Goal: Information Seeking & Learning: Learn about a topic

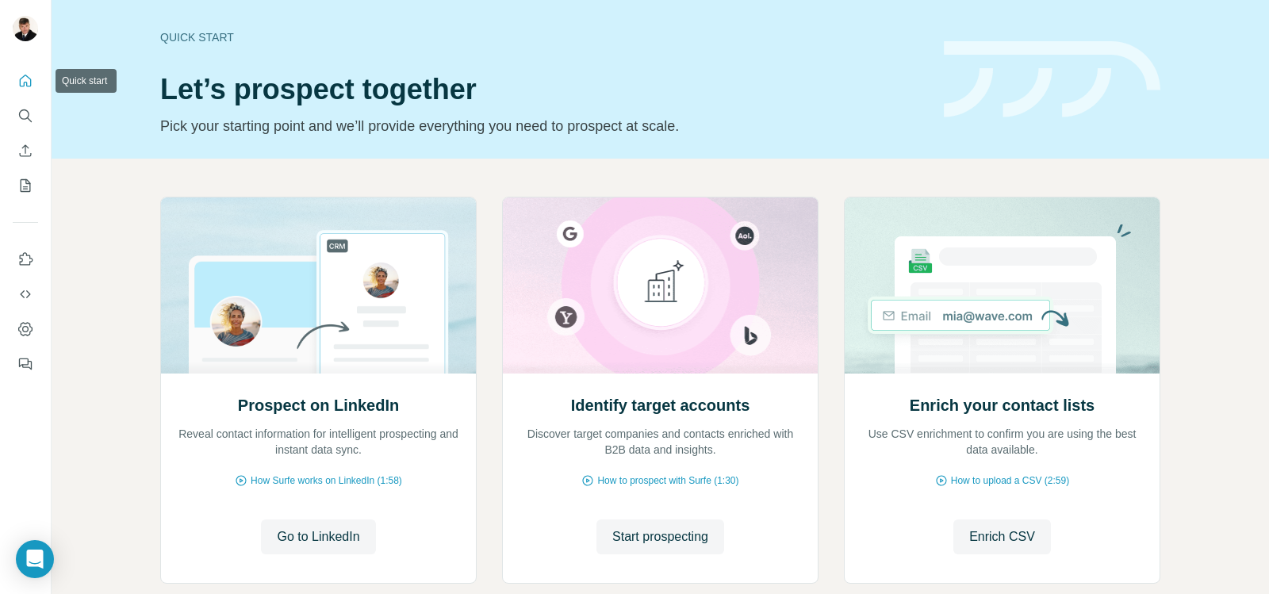
click at [19, 84] on icon "Quick start" at bounding box center [25, 81] width 16 height 16
click at [29, 112] on icon "Search" at bounding box center [25, 116] width 16 height 16
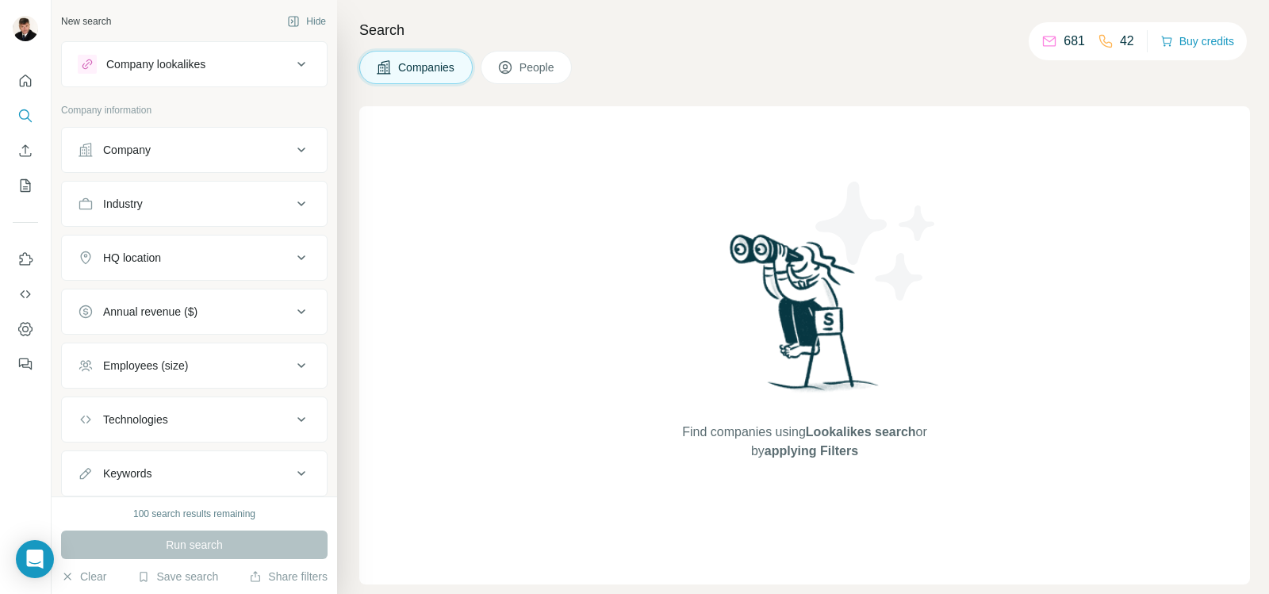
click at [279, 149] on div "Company" at bounding box center [185, 150] width 214 height 16
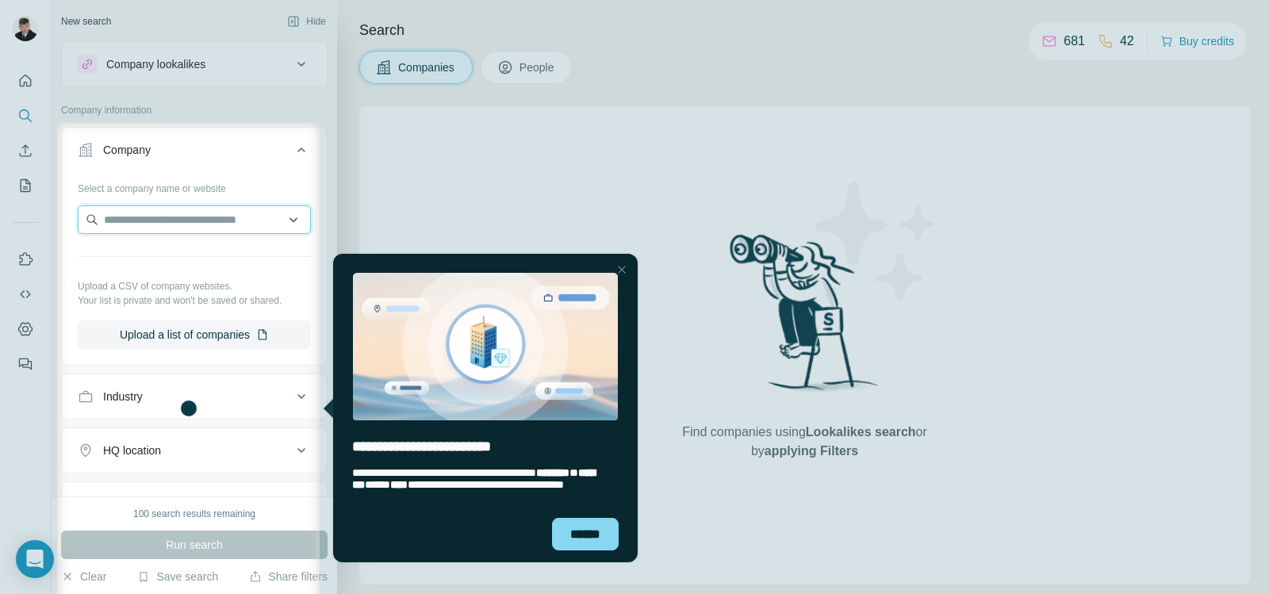
click at [230, 220] on input "text" at bounding box center [194, 219] width 233 height 29
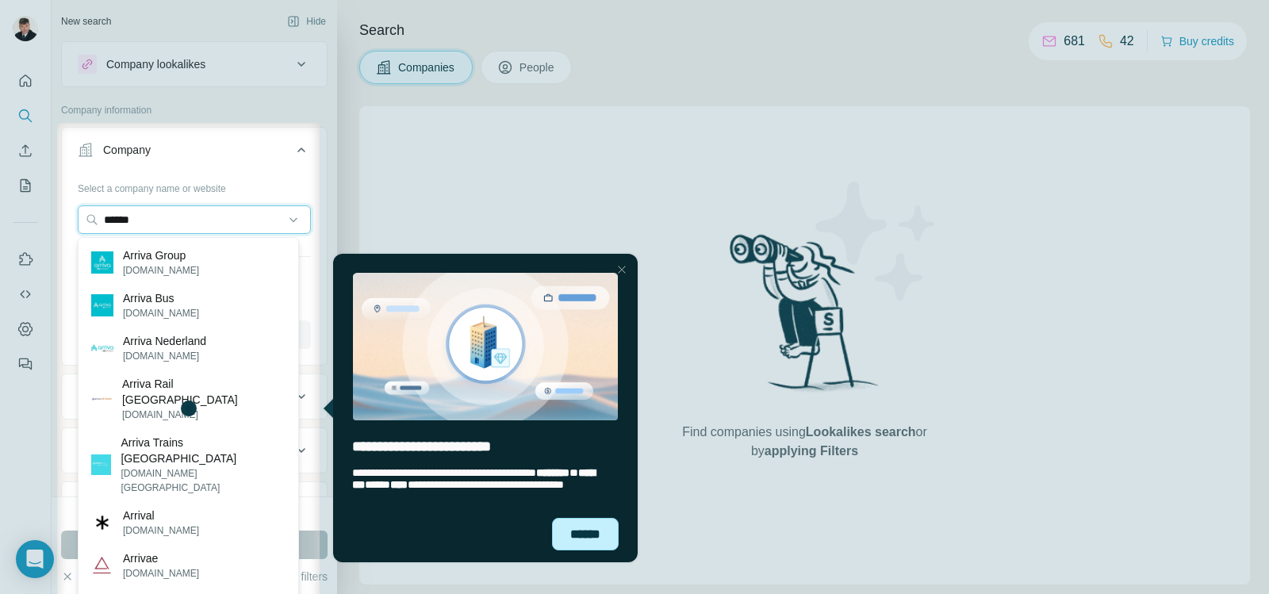
type input "******"
drag, startPoint x: 578, startPoint y: 543, endPoint x: 898, endPoint y: 792, distance: 405.8
click at [578, 542] on div "******" at bounding box center [585, 534] width 67 height 33
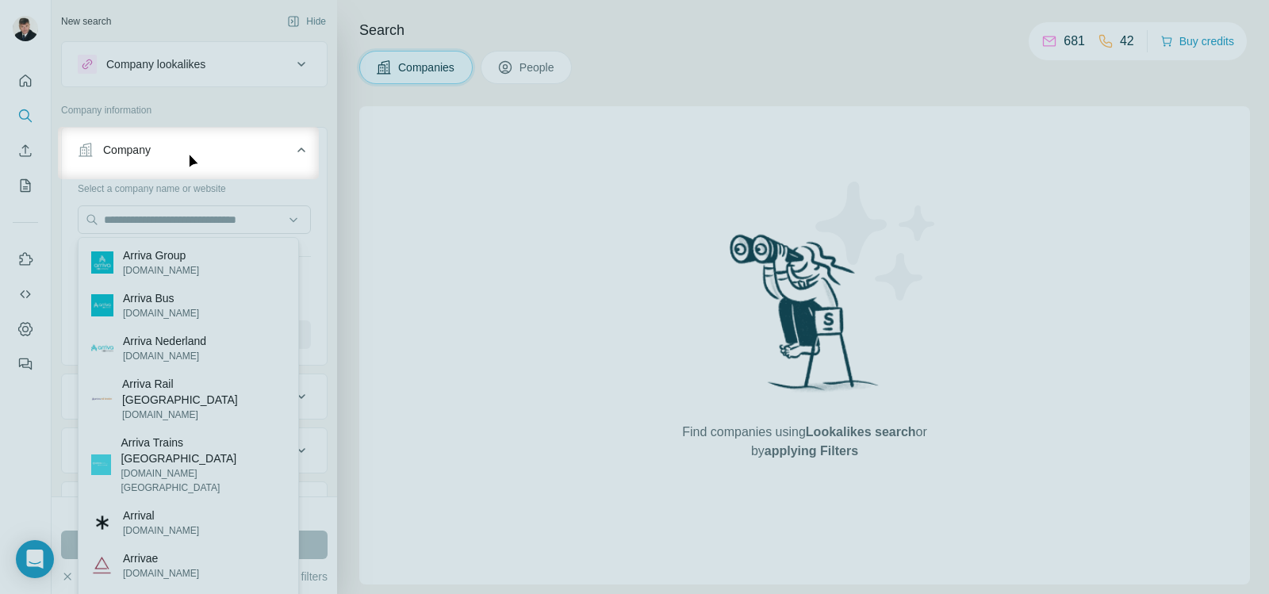
click at [176, 159] on button "Company" at bounding box center [194, 153] width 265 height 44
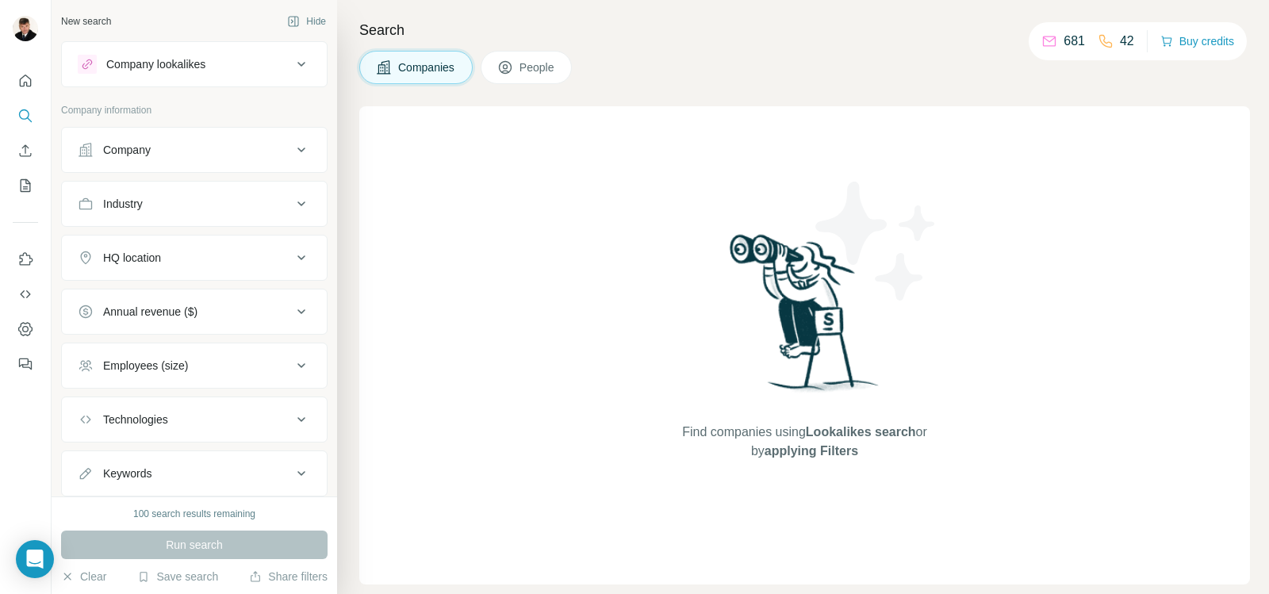
click at [177, 156] on div "Company" at bounding box center [185, 150] width 214 height 16
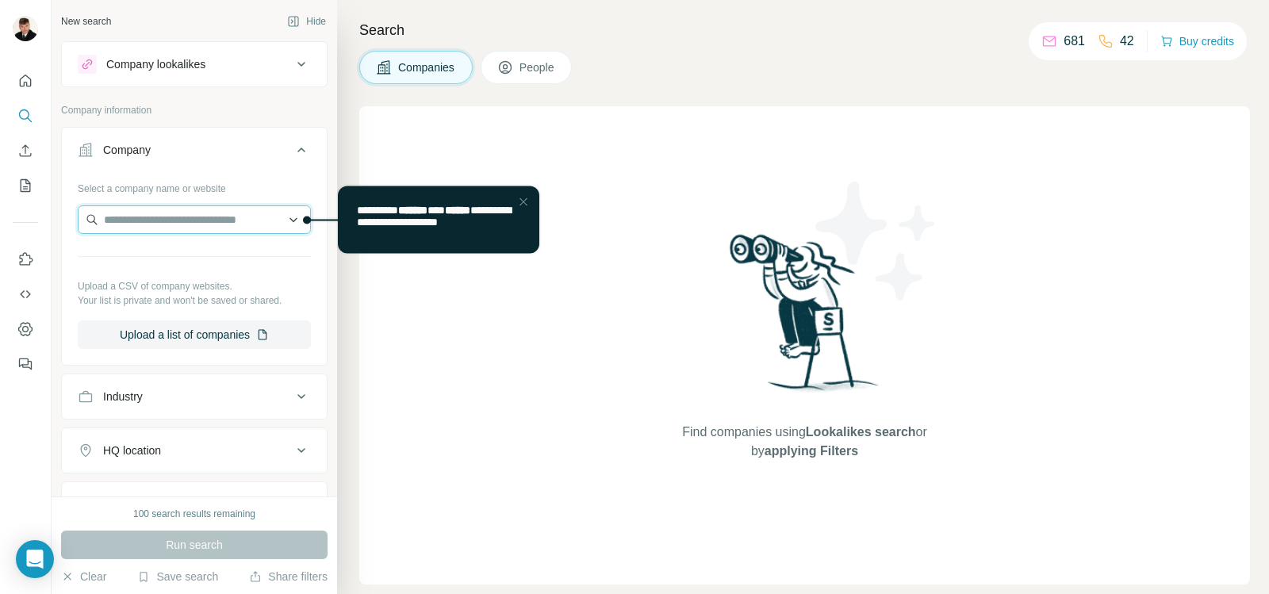
click at [242, 214] on input "text" at bounding box center [194, 219] width 233 height 29
click at [210, 222] on input "text" at bounding box center [194, 219] width 233 height 29
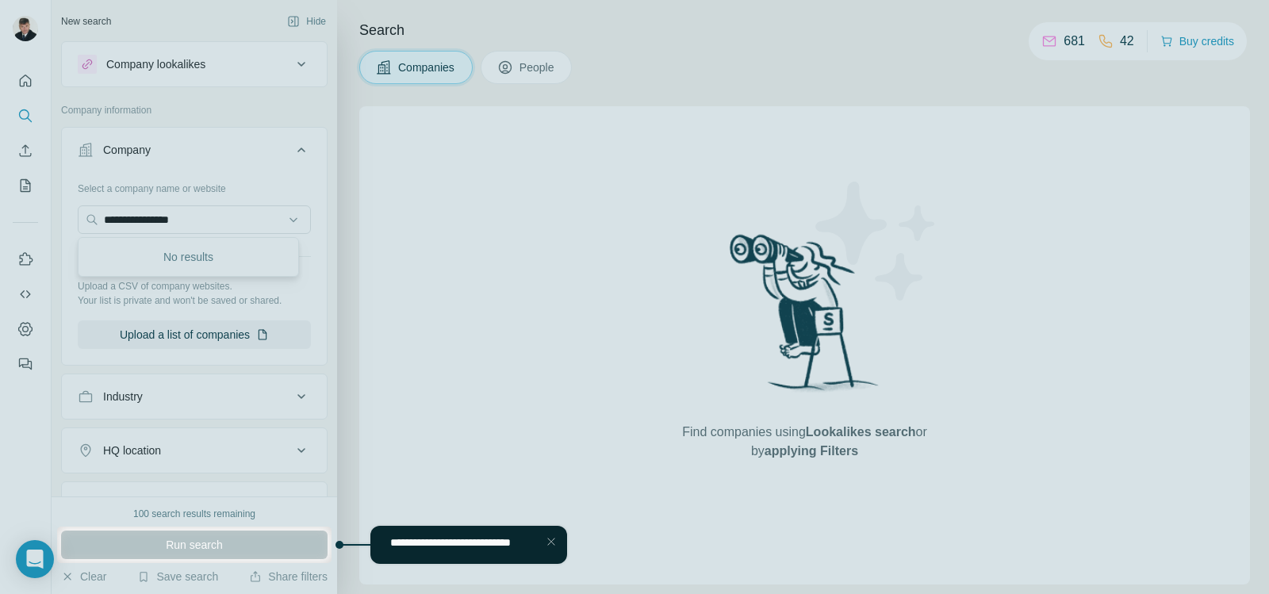
drag, startPoint x: 244, startPoint y: 220, endPoint x: 78, endPoint y: 224, distance: 165.8
click at [67, 226] on div at bounding box center [634, 263] width 1269 height 527
click at [205, 215] on div at bounding box center [634, 263] width 1269 height 527
drag, startPoint x: 504, startPoint y: 226, endPoint x: 351, endPoint y: 243, distance: 154.0
click at [504, 225] on div at bounding box center [634, 263] width 1269 height 527
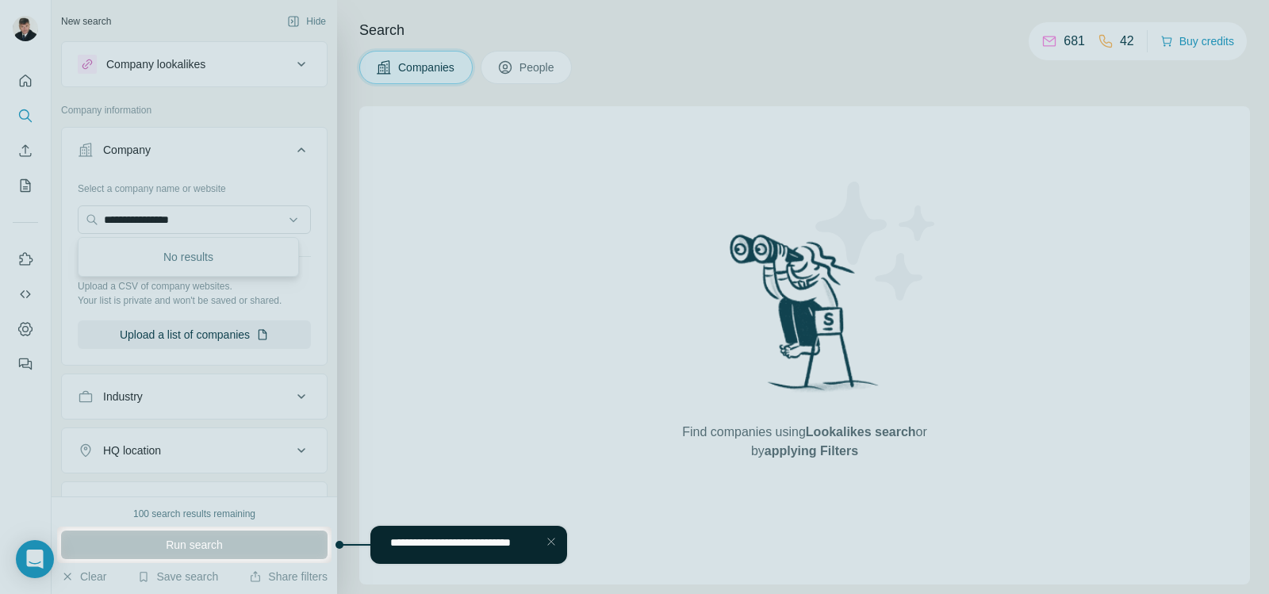
click at [423, 548] on span "**********" at bounding box center [450, 542] width 121 height 11
click at [248, 65] on div at bounding box center [634, 263] width 1269 height 527
click at [548, 543] on div at bounding box center [551, 541] width 19 height 19
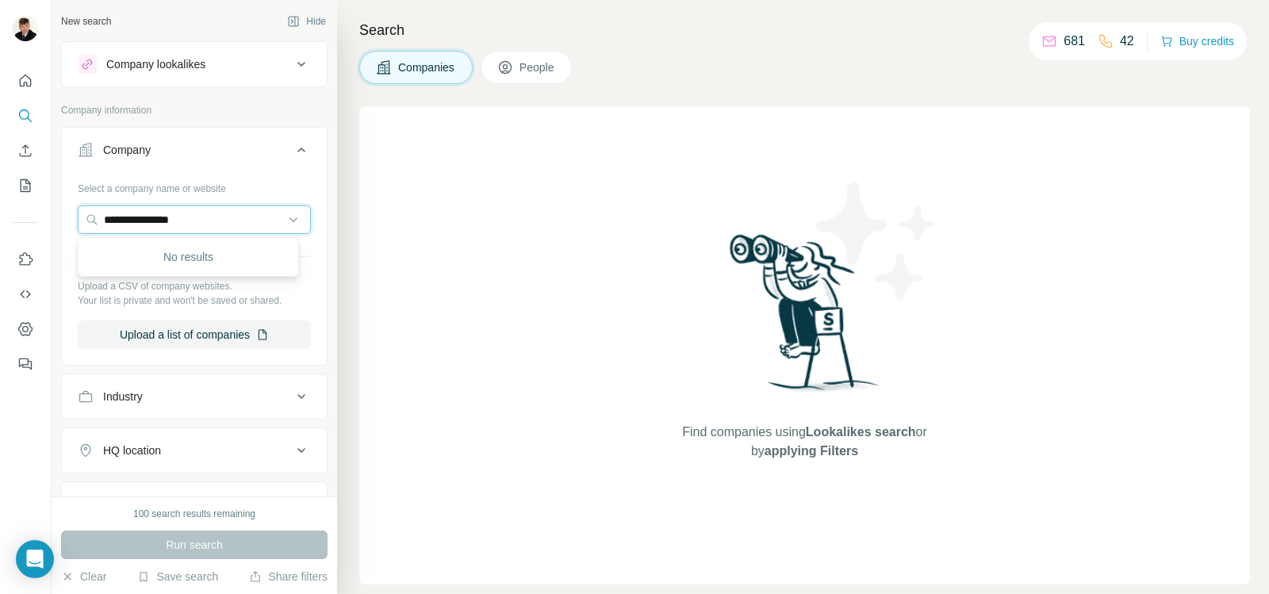
drag, startPoint x: 211, startPoint y: 224, endPoint x: 36, endPoint y: 222, distance: 174.5
click at [38, 222] on div "**********" at bounding box center [634, 297] width 1269 height 594
paste input "**********"
drag, startPoint x: 146, startPoint y: 221, endPoint x: 421, endPoint y: 223, distance: 275.3
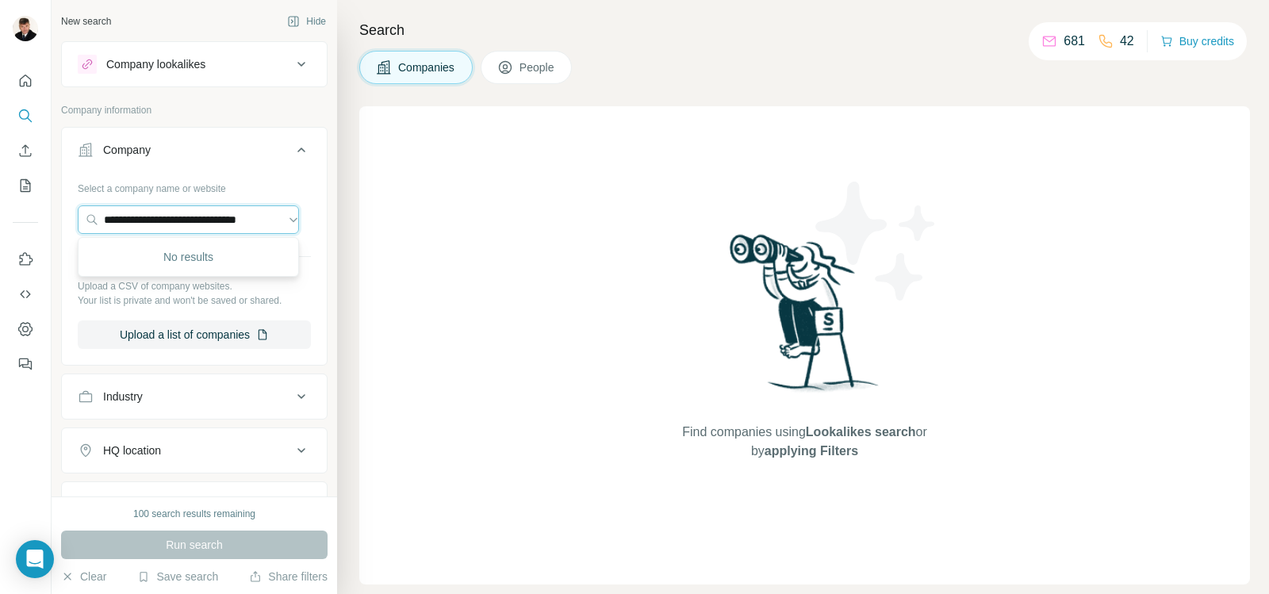
click at [419, 224] on div "**********" at bounding box center [661, 297] width 1218 height 594
type input "**********"
click at [282, 221] on input "**********" at bounding box center [188, 219] width 221 height 29
click at [199, 398] on div "Industry" at bounding box center [185, 397] width 214 height 16
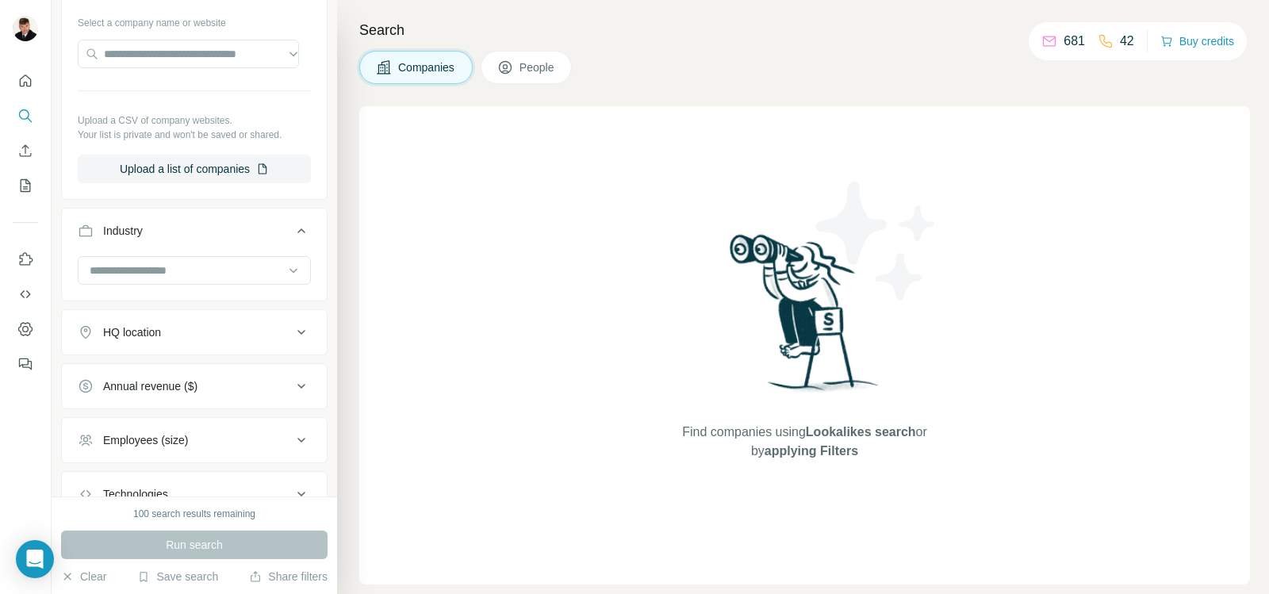
scroll to position [285, 0]
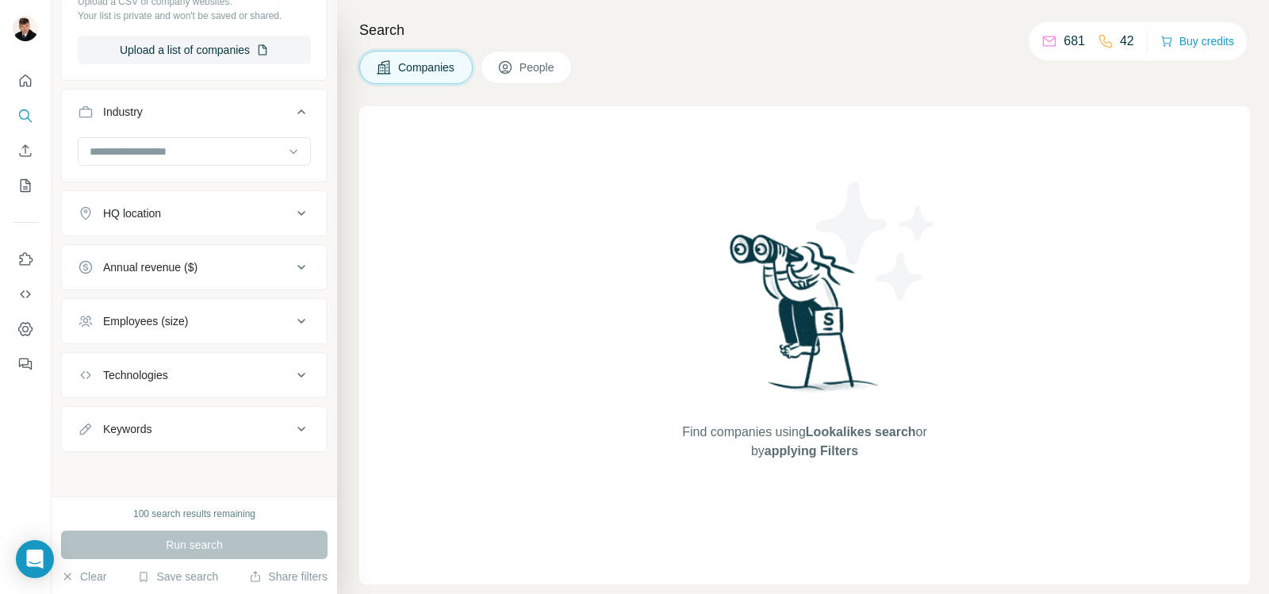
click at [221, 436] on div "Keywords" at bounding box center [185, 429] width 214 height 16
click at [211, 466] on input "text" at bounding box center [178, 469] width 201 height 29
type input "**********"
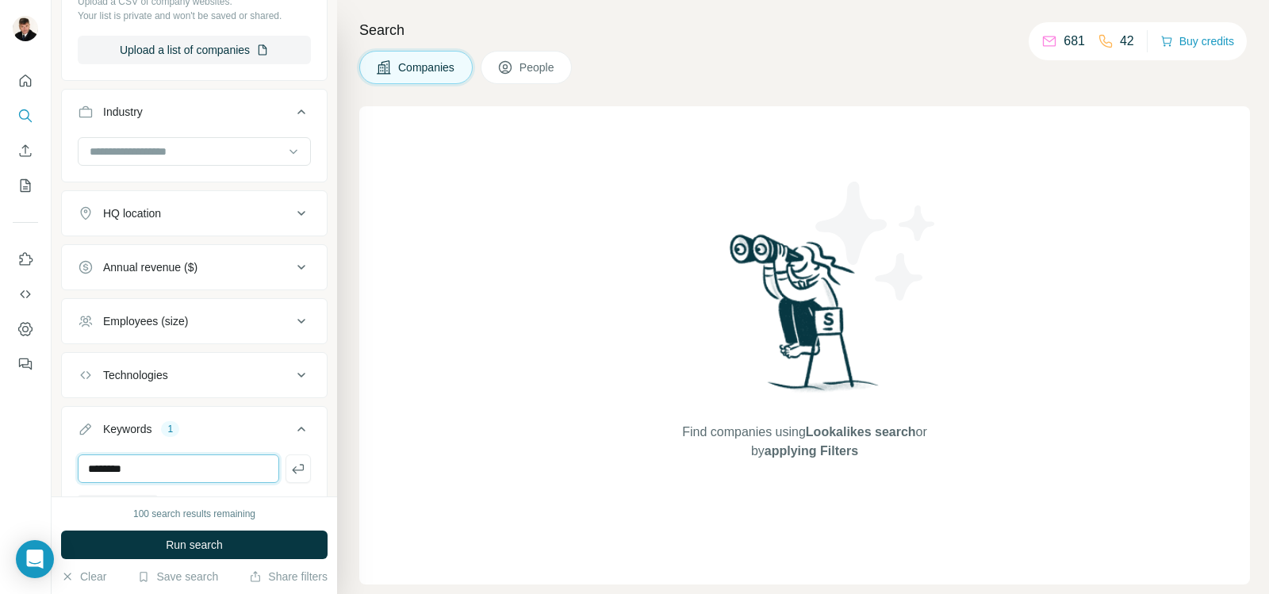
type input "**********"
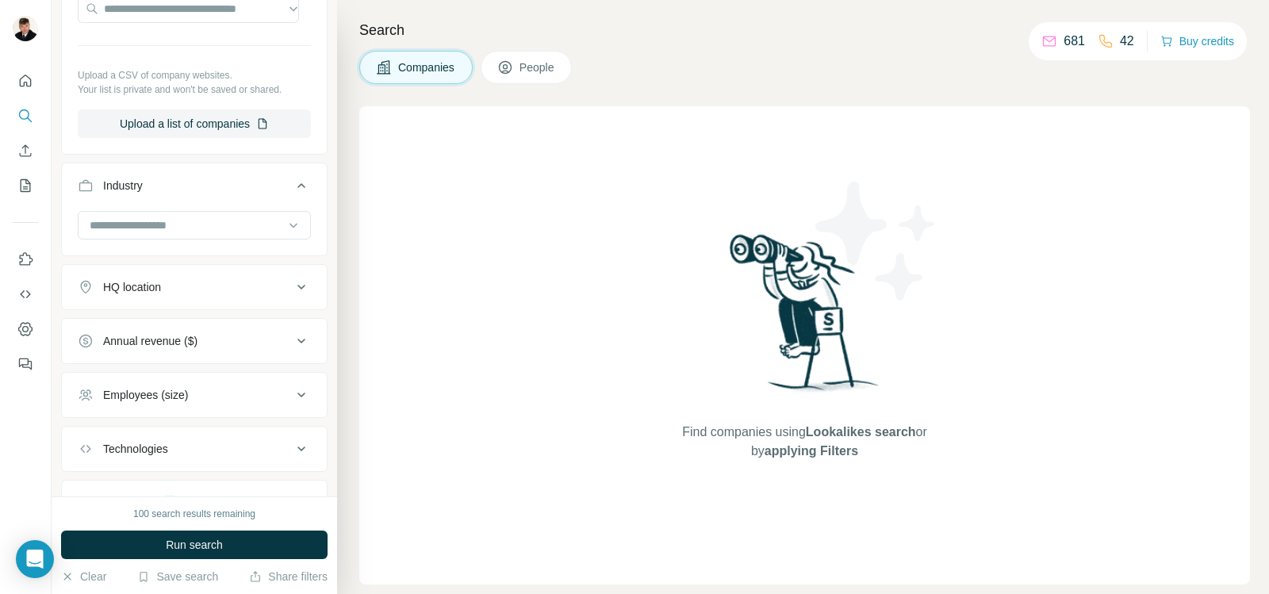
scroll to position [126, 0]
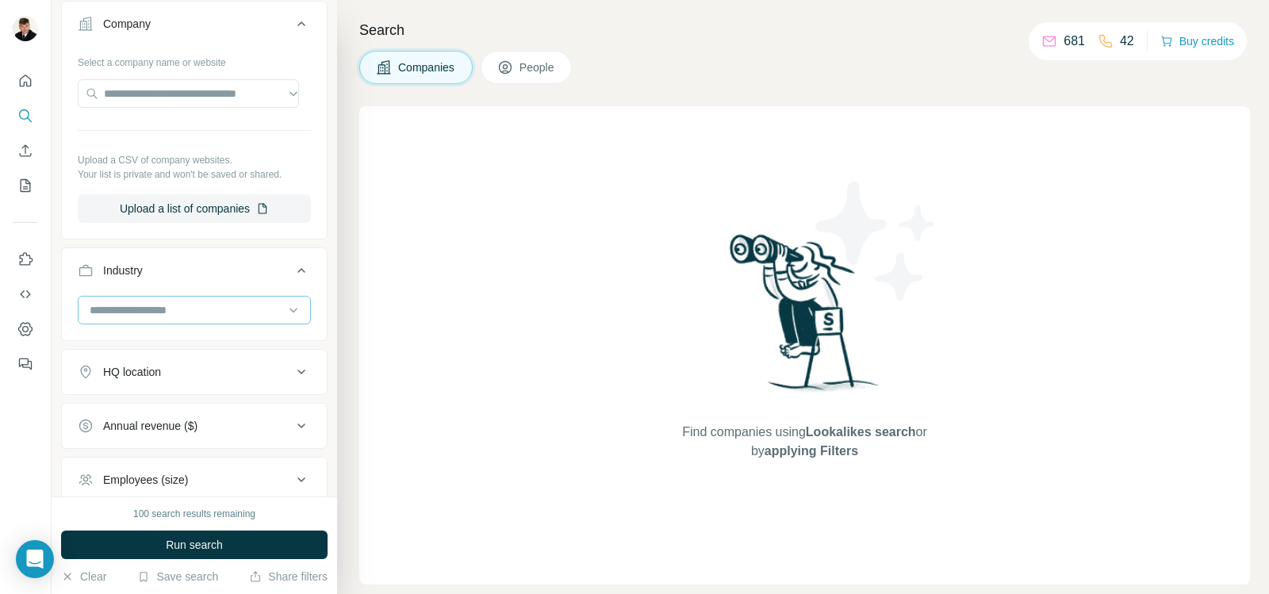
click at [214, 312] on input at bounding box center [186, 309] width 196 height 17
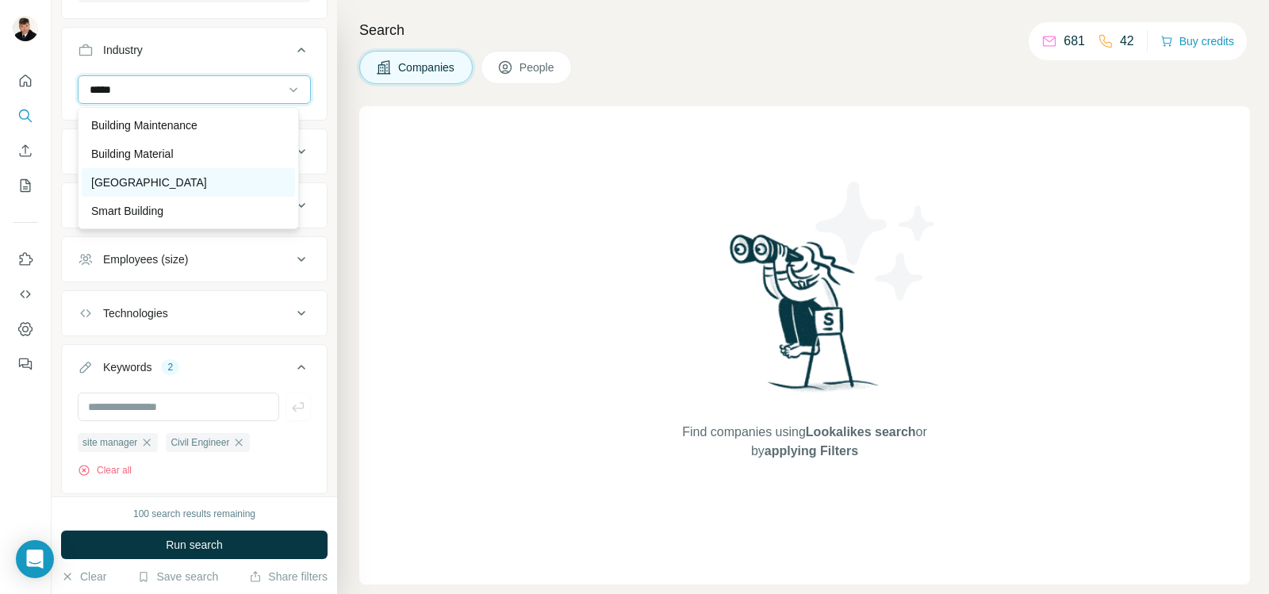
scroll to position [364, 0]
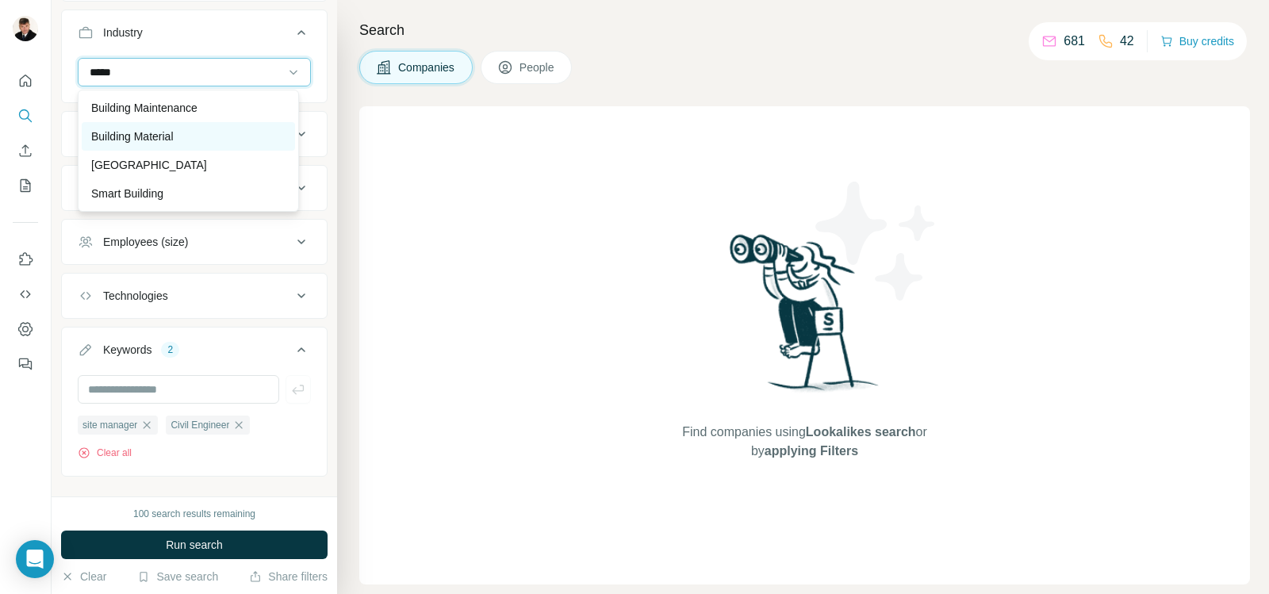
type input "*****"
click at [220, 136] on div "Building Material" at bounding box center [188, 137] width 194 height 16
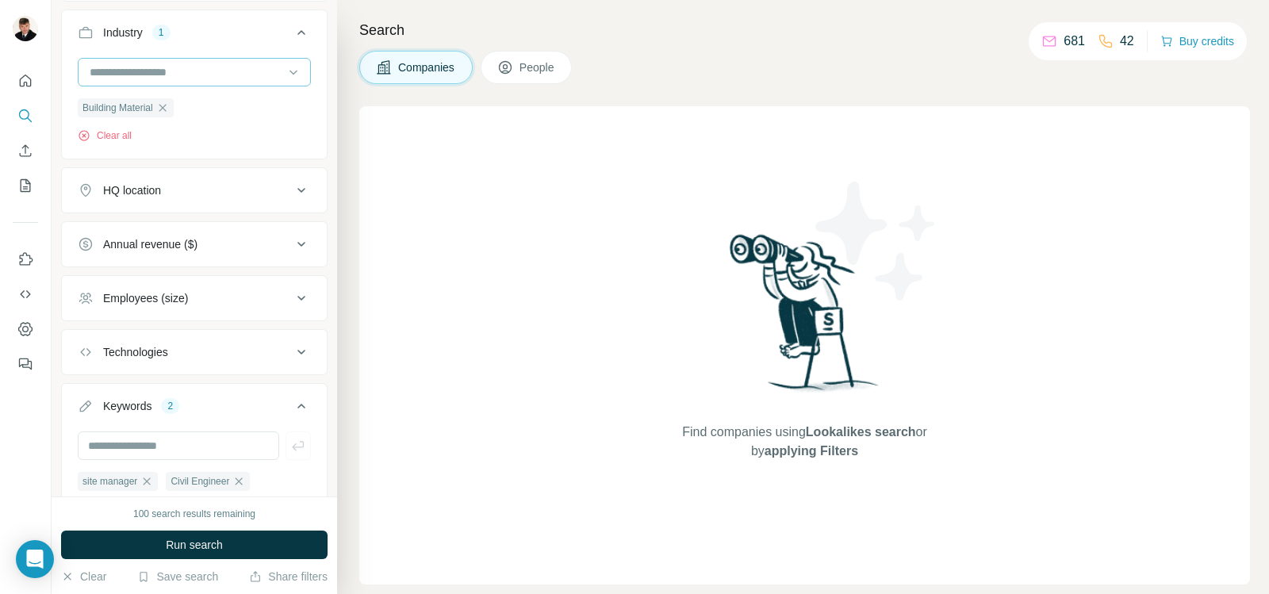
click at [216, 75] on input at bounding box center [186, 71] width 196 height 17
type input "**********"
click at [115, 110] on p "Construction" at bounding box center [122, 108] width 63 height 16
click at [174, 545] on span "Run search" at bounding box center [194, 545] width 57 height 16
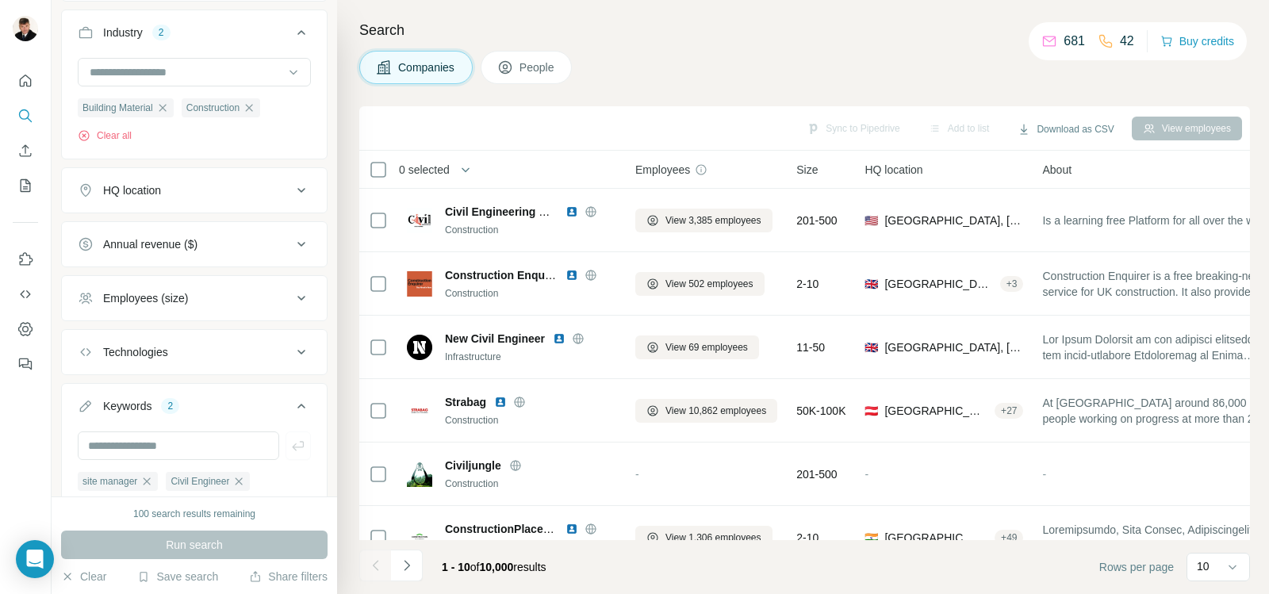
click at [195, 193] on div "HQ location" at bounding box center [185, 190] width 214 height 16
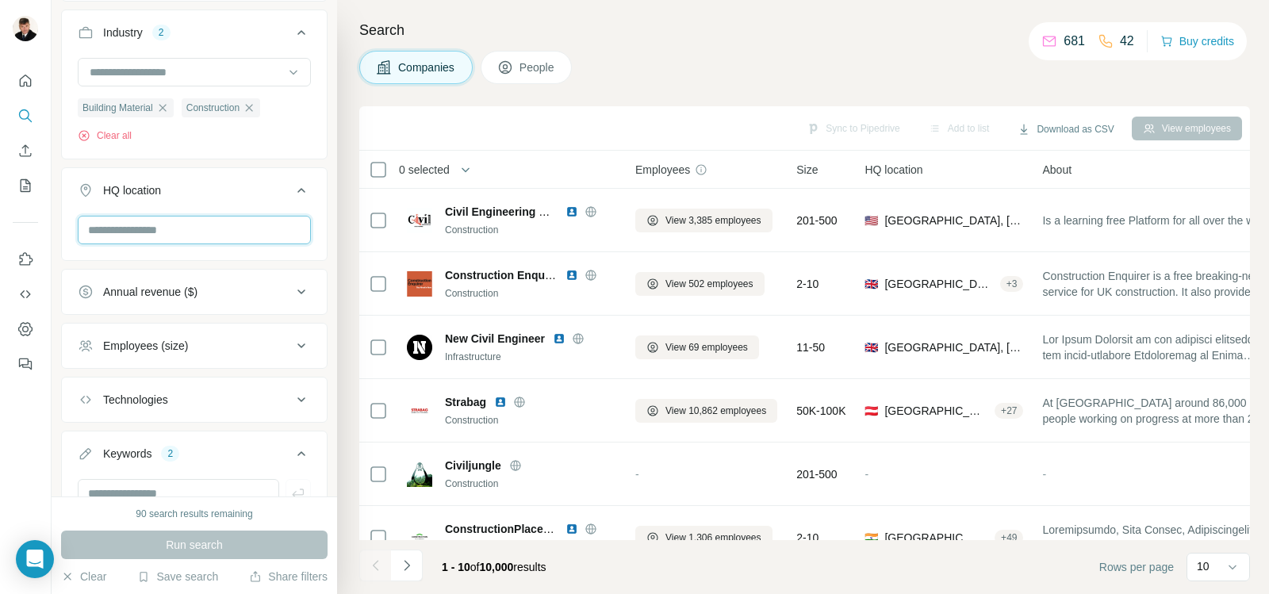
click at [213, 239] on input "text" at bounding box center [194, 230] width 233 height 29
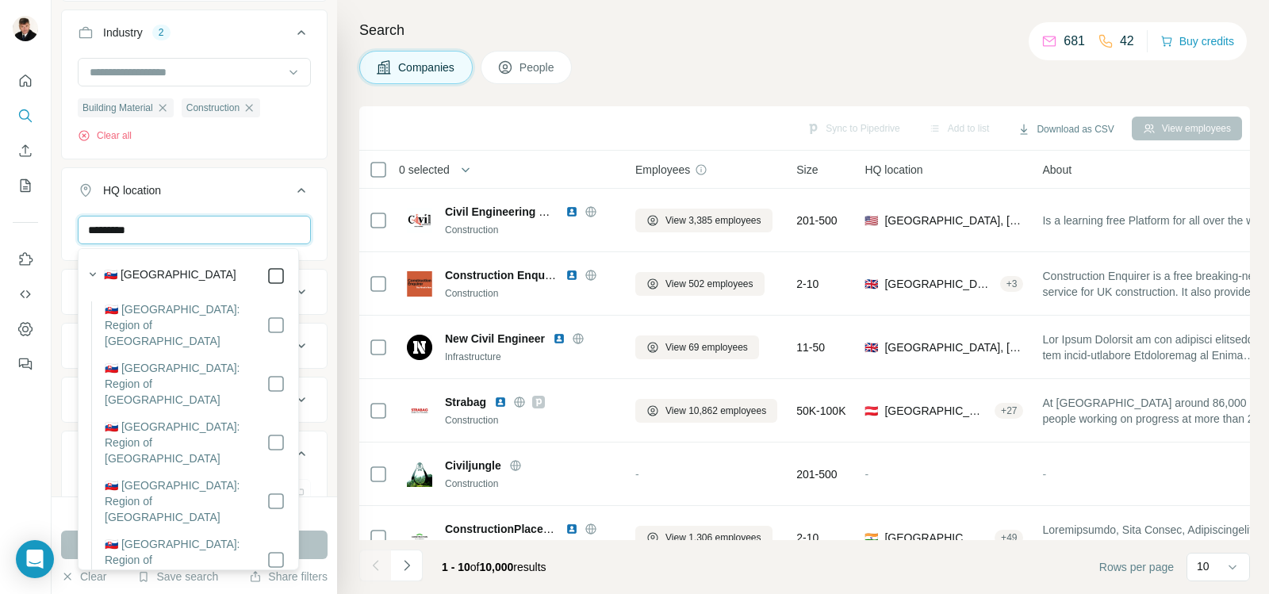
type input "********"
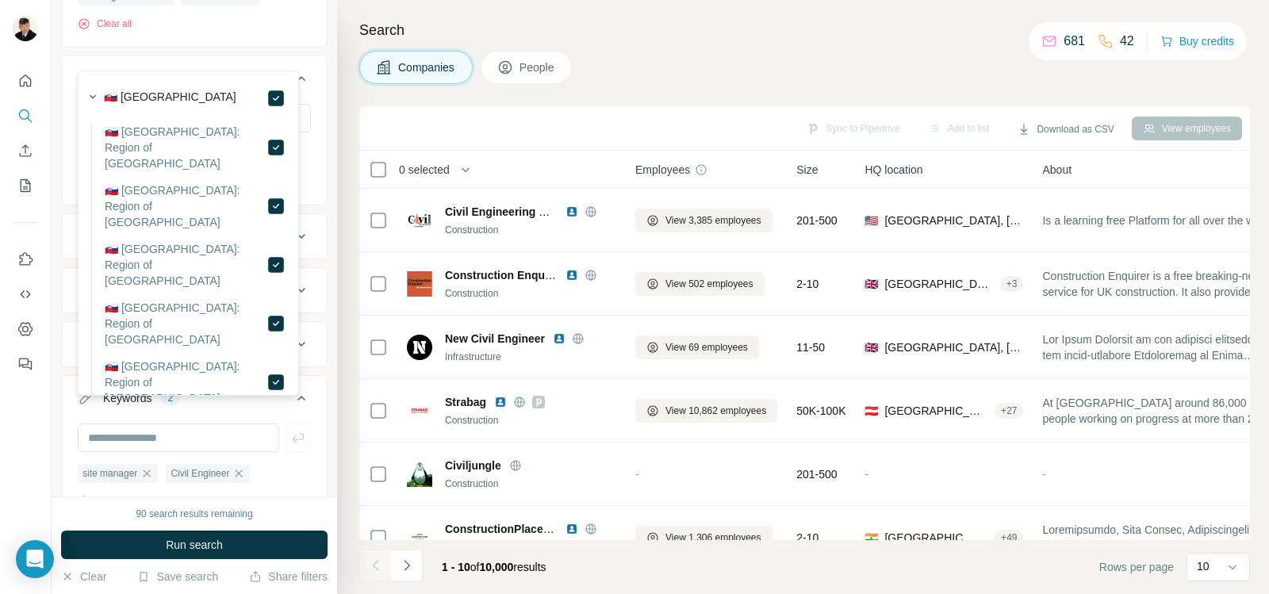
scroll to position [551, 0]
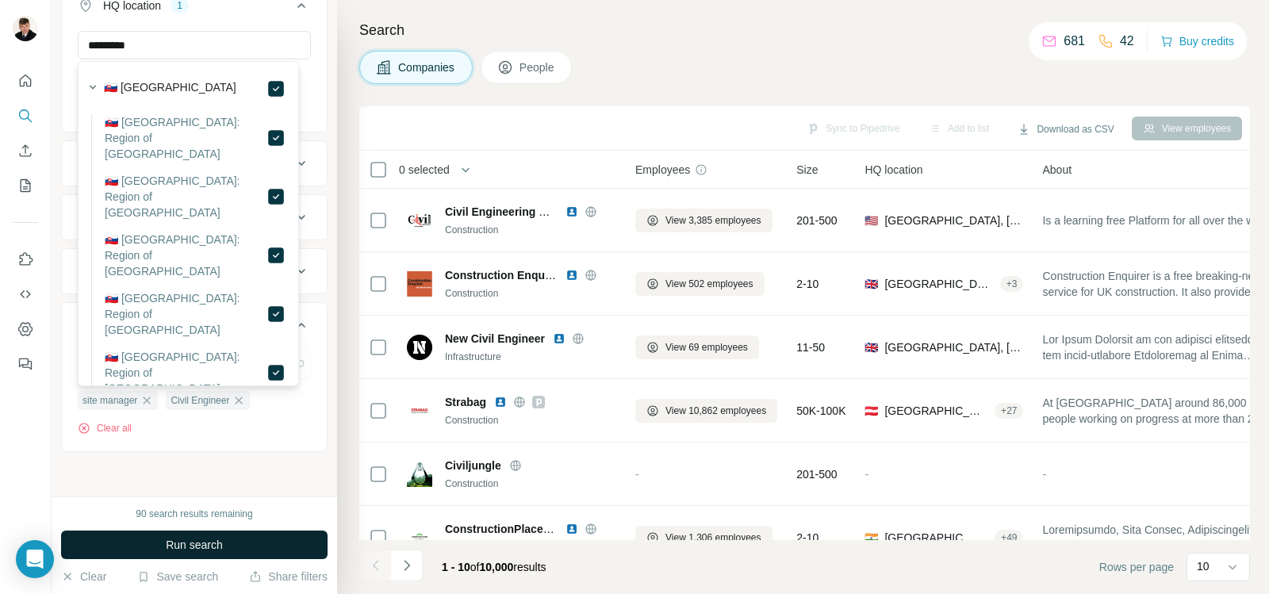
click at [208, 543] on span "Run search" at bounding box center [194, 545] width 57 height 16
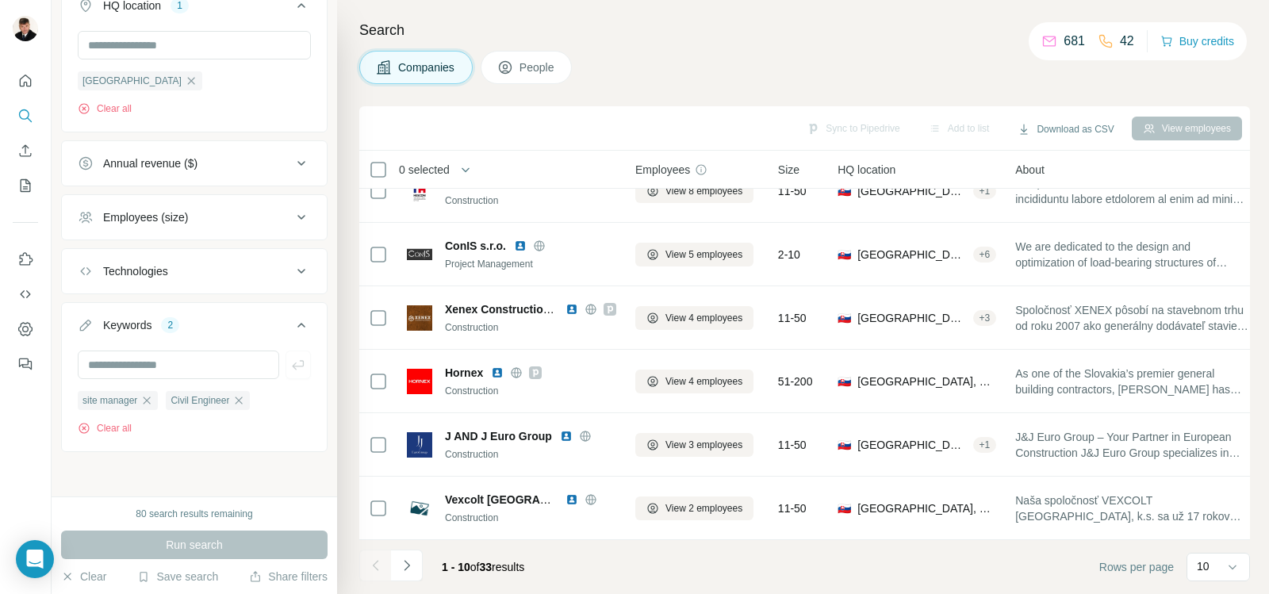
scroll to position [291, 0]
click at [411, 566] on icon "Navigate to next page" at bounding box center [407, 566] width 16 height 16
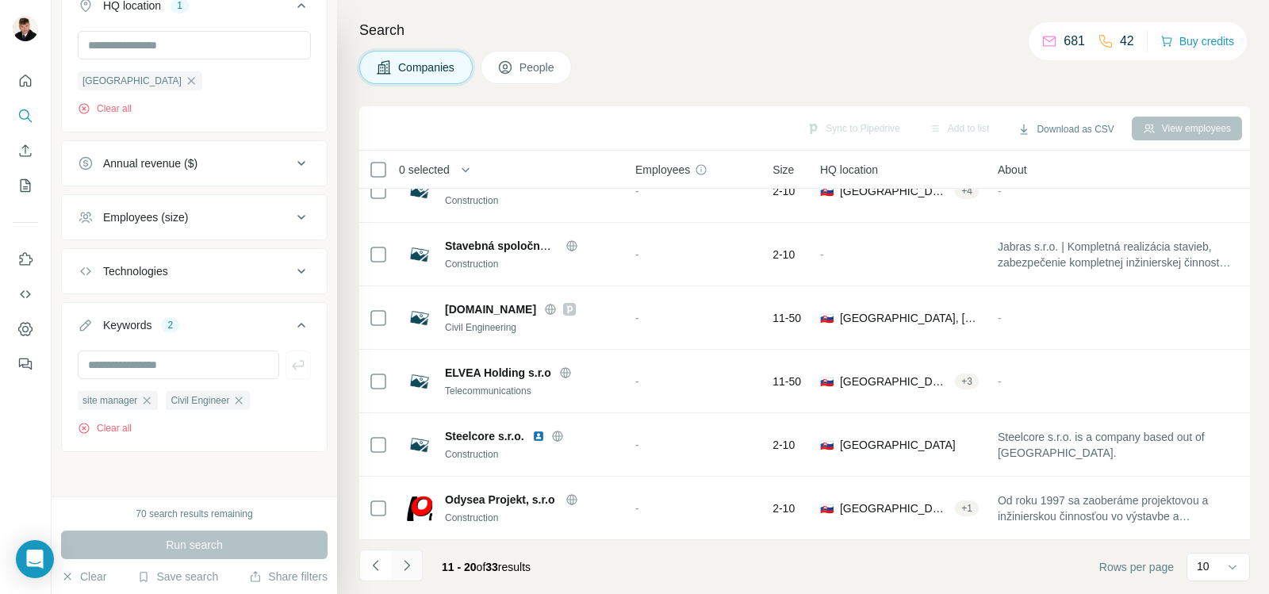
click at [413, 564] on icon "Navigate to next page" at bounding box center [407, 566] width 16 height 16
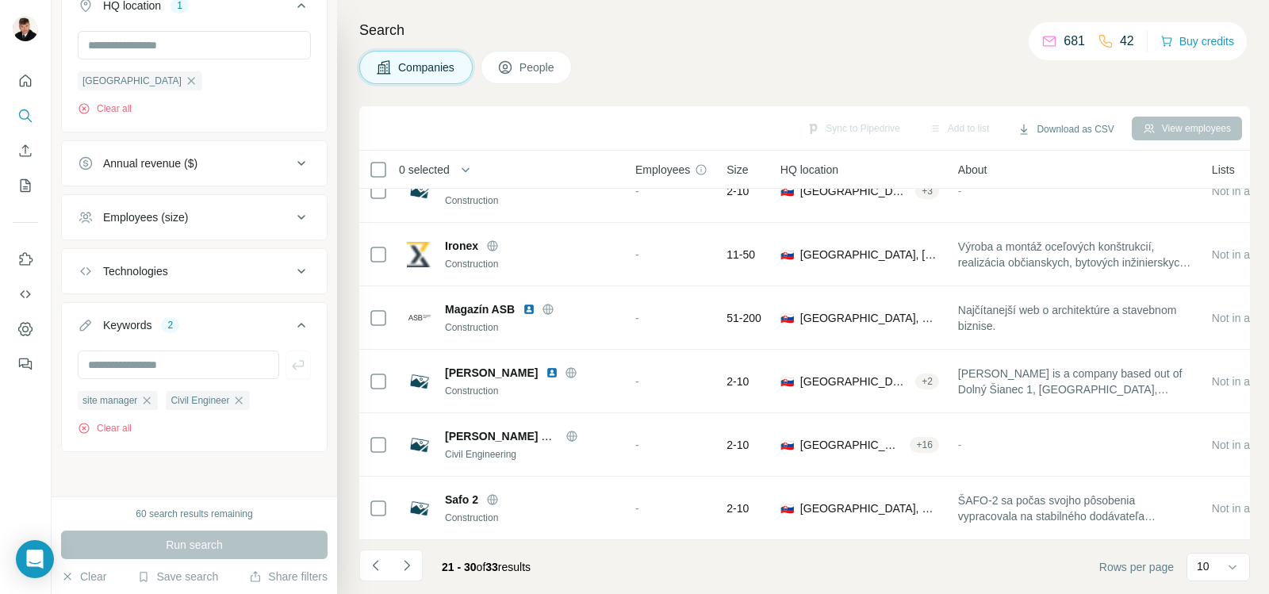
click at [292, 269] on icon at bounding box center [301, 271] width 19 height 19
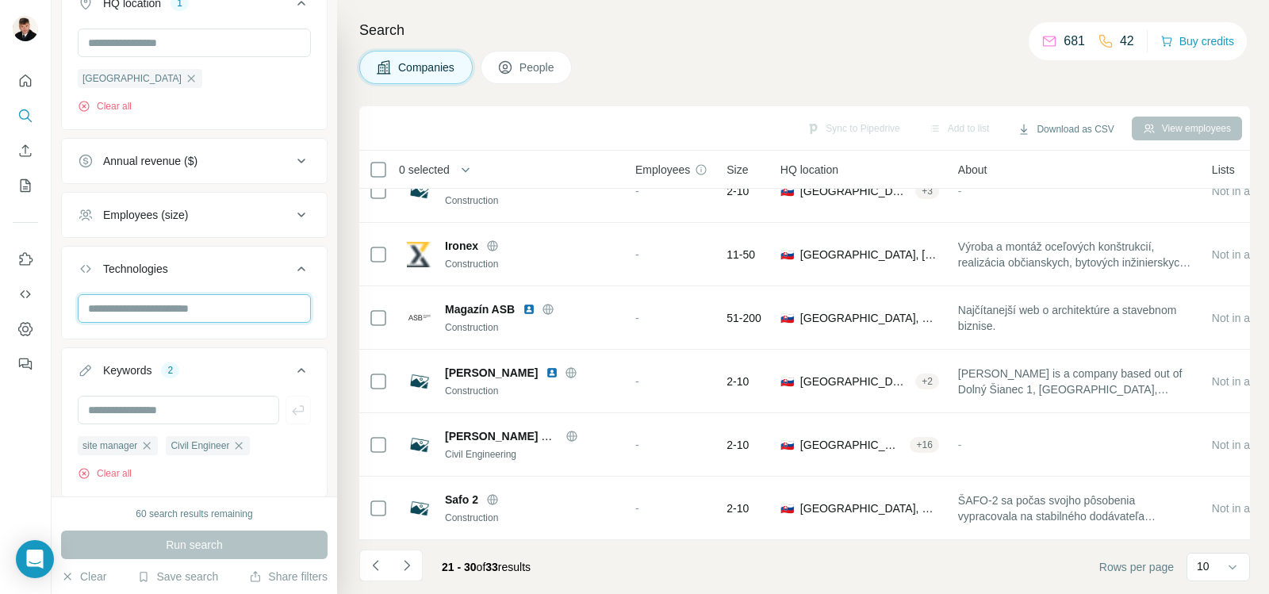
click at [224, 313] on input "text" at bounding box center [194, 308] width 233 height 29
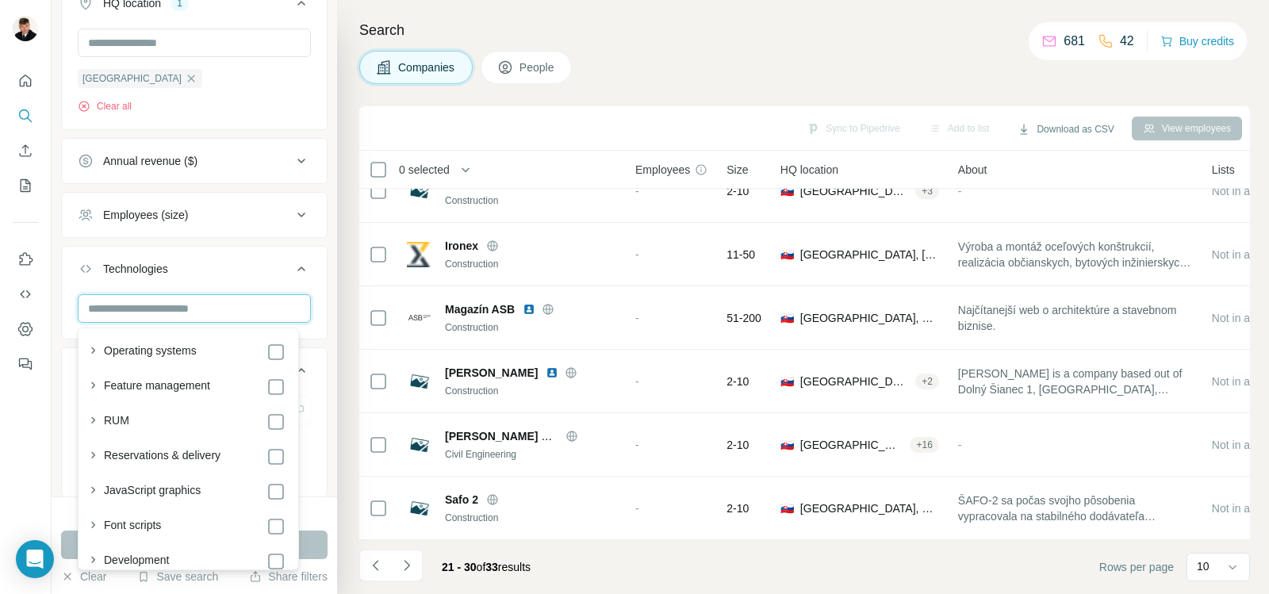
scroll to position [2380, 0]
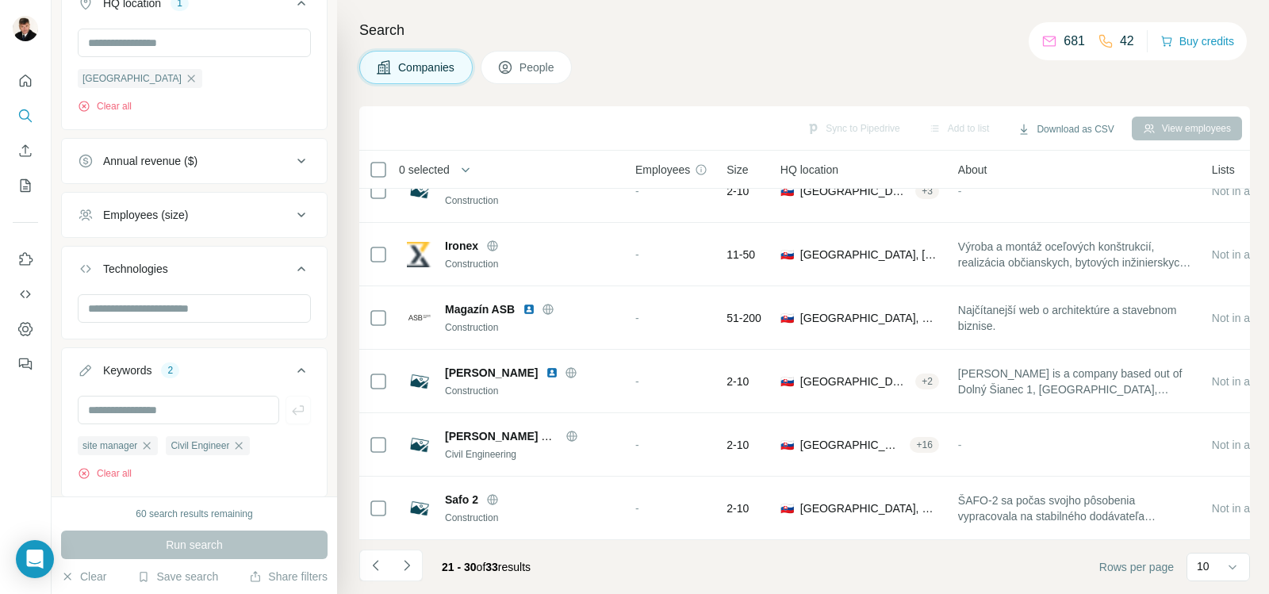
click at [21, 423] on div at bounding box center [26, 297] width 52 height 594
click at [292, 160] on icon at bounding box center [301, 161] width 19 height 19
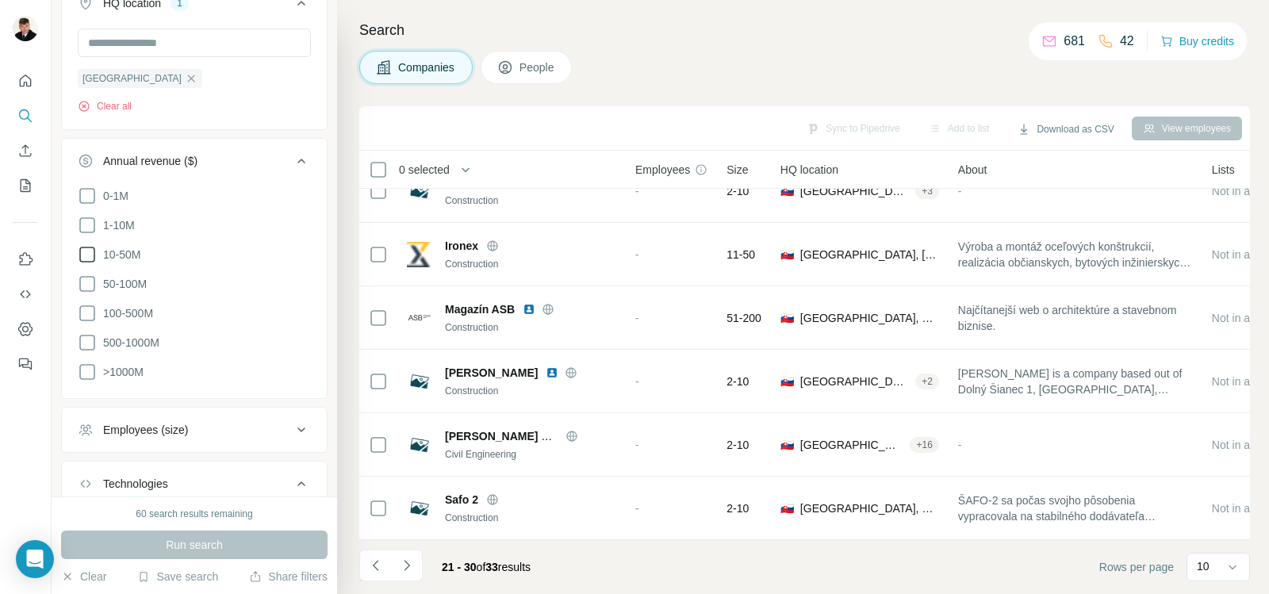
click at [86, 257] on icon at bounding box center [87, 254] width 19 height 19
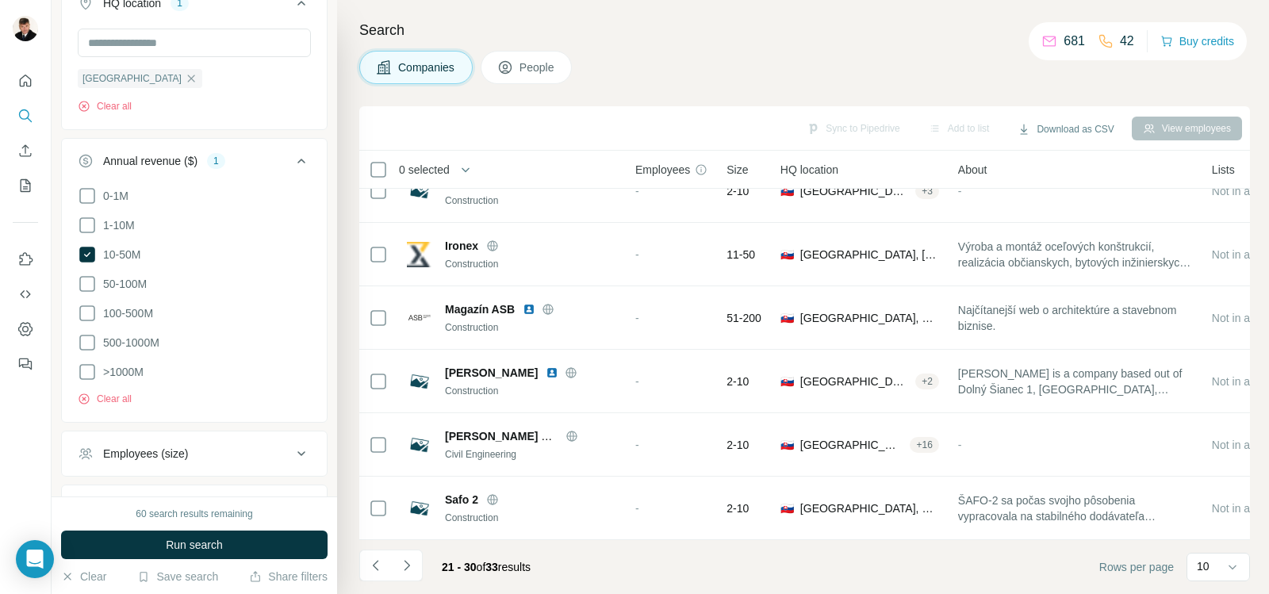
click at [84, 282] on icon at bounding box center [87, 283] width 19 height 19
click at [83, 313] on icon at bounding box center [87, 313] width 19 height 19
click at [83, 340] on icon at bounding box center [87, 342] width 19 height 19
click at [88, 363] on icon at bounding box center [87, 372] width 19 height 19
click at [196, 545] on span "Run search" at bounding box center [194, 545] width 57 height 16
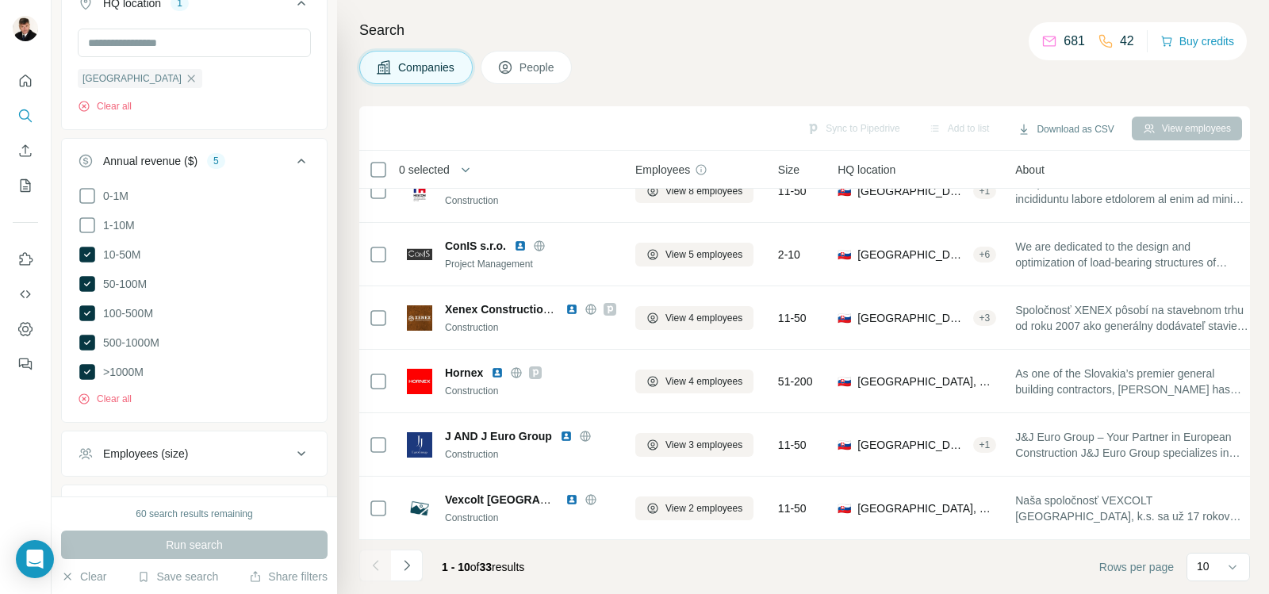
click at [526, 63] on span "People" at bounding box center [538, 67] width 36 height 16
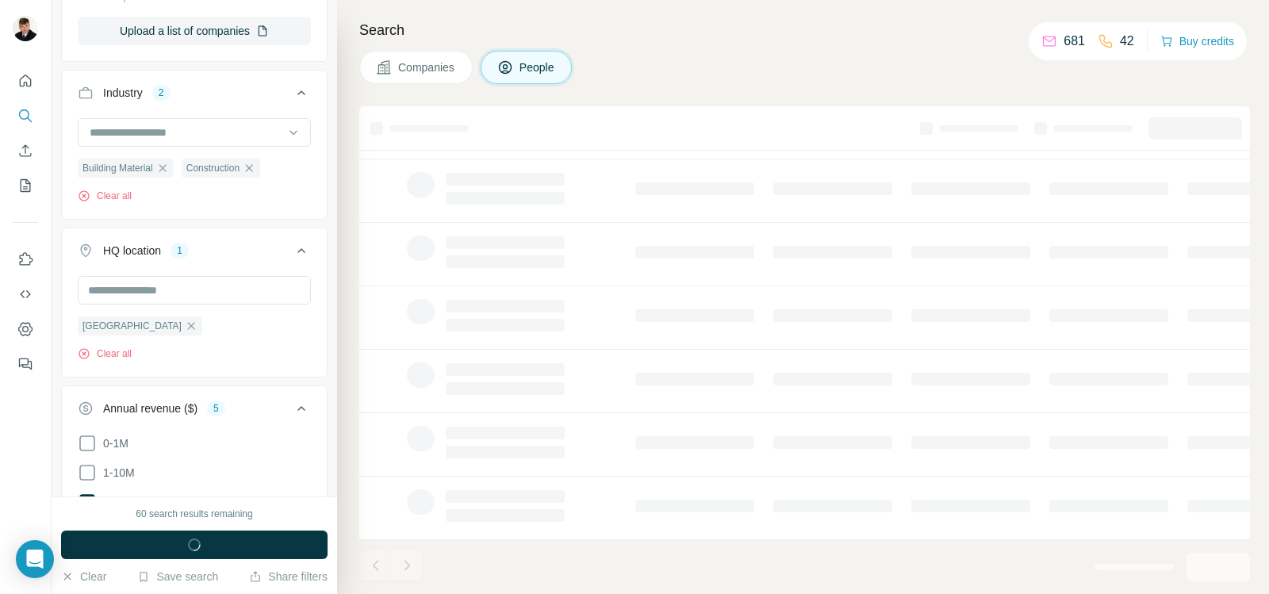
scroll to position [68, 0]
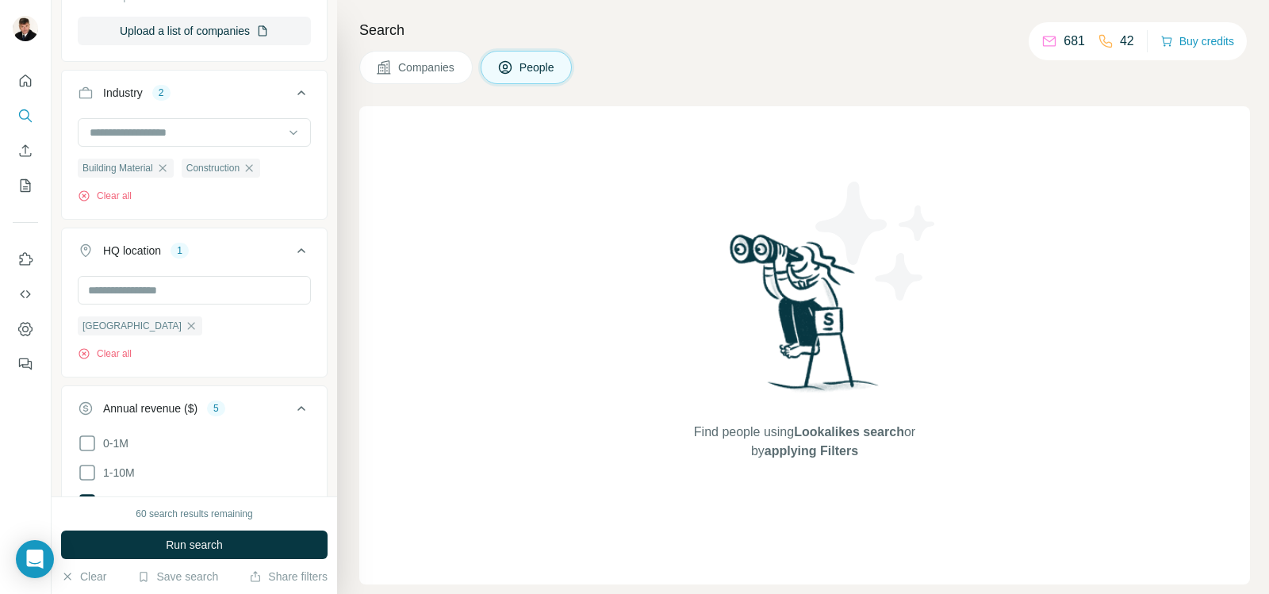
click at [439, 75] on span "Companies" at bounding box center [427, 67] width 58 height 16
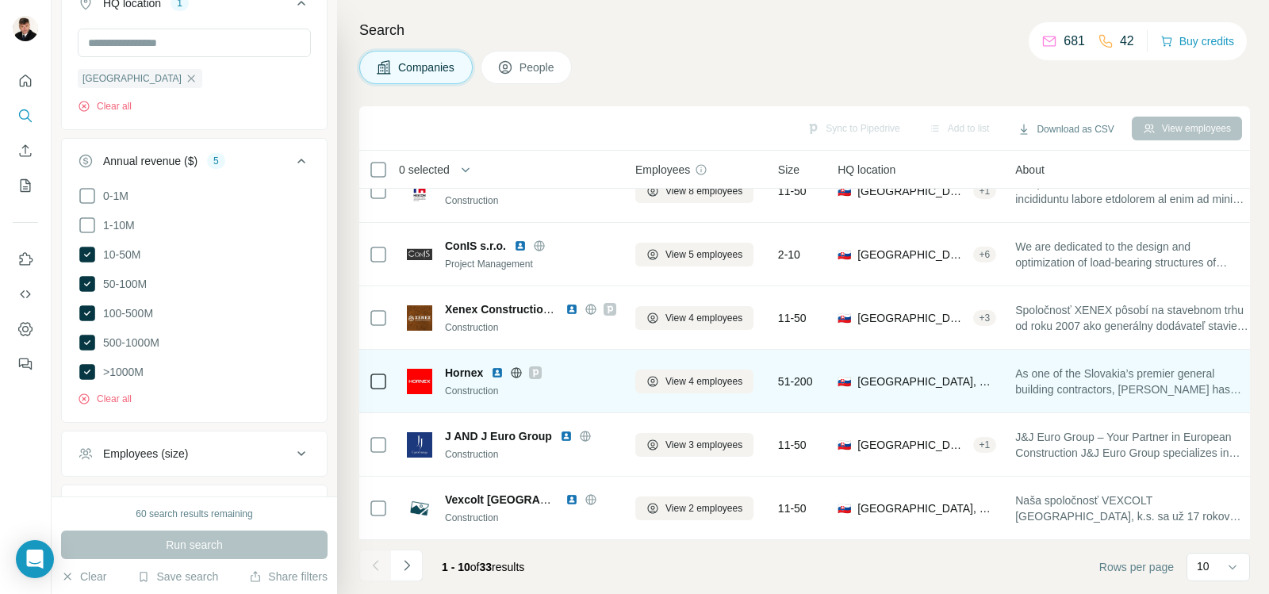
scroll to position [291, 0]
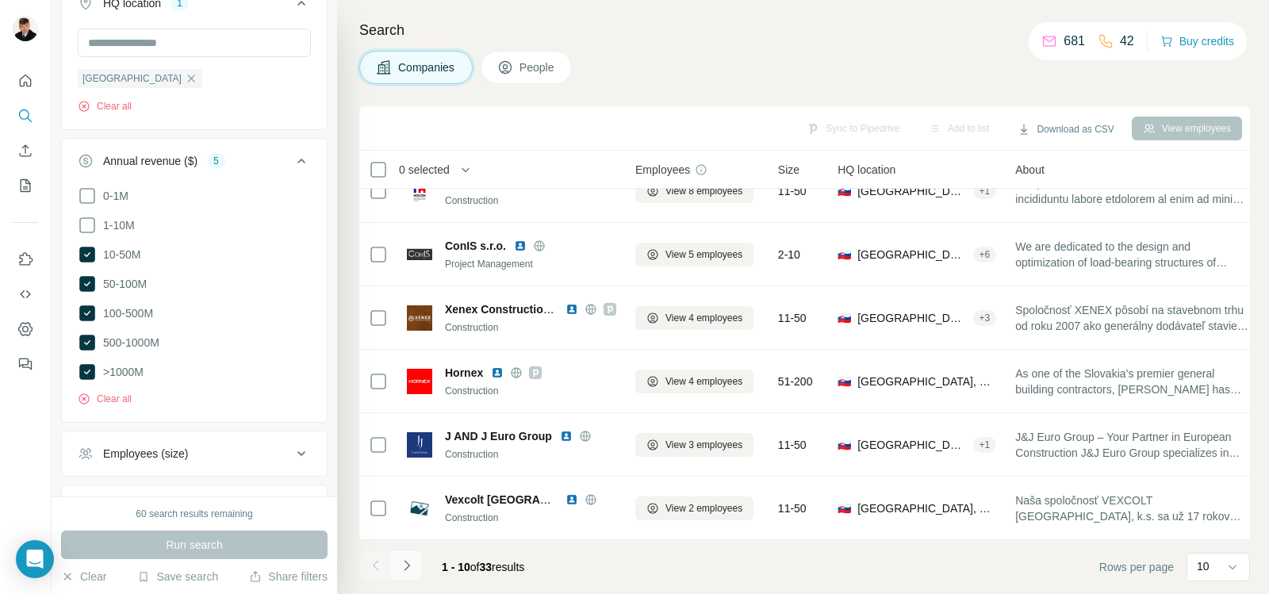
click at [407, 565] on icon "Navigate to next page" at bounding box center [407, 566] width 16 height 16
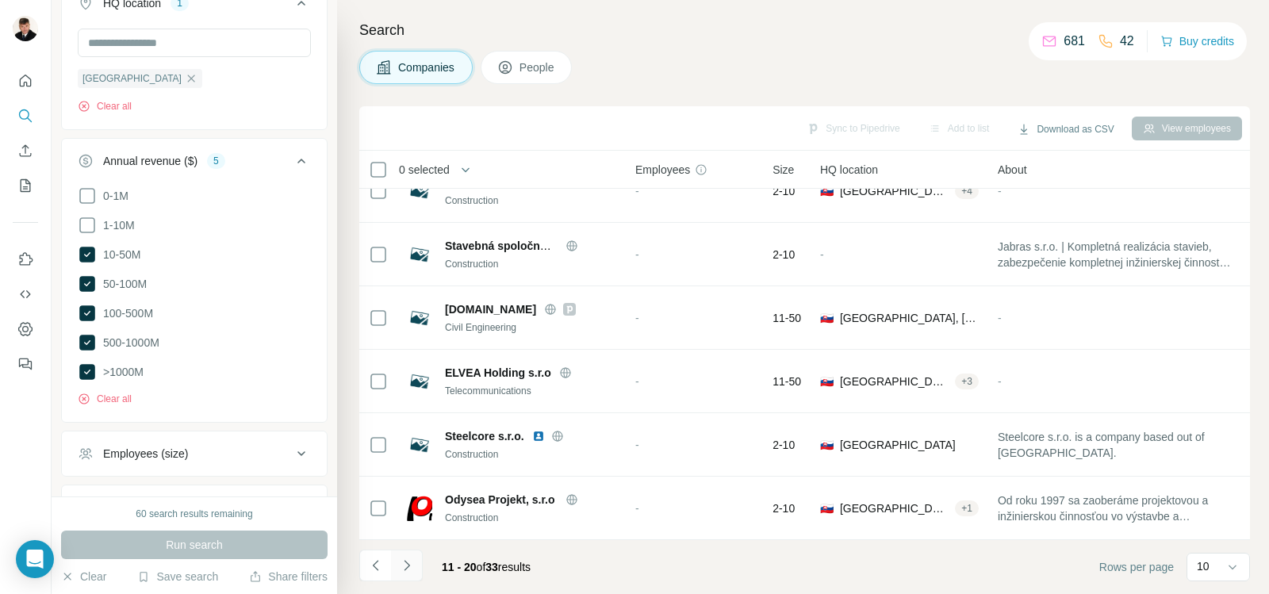
click at [403, 570] on icon "Navigate to next page" at bounding box center [407, 566] width 16 height 16
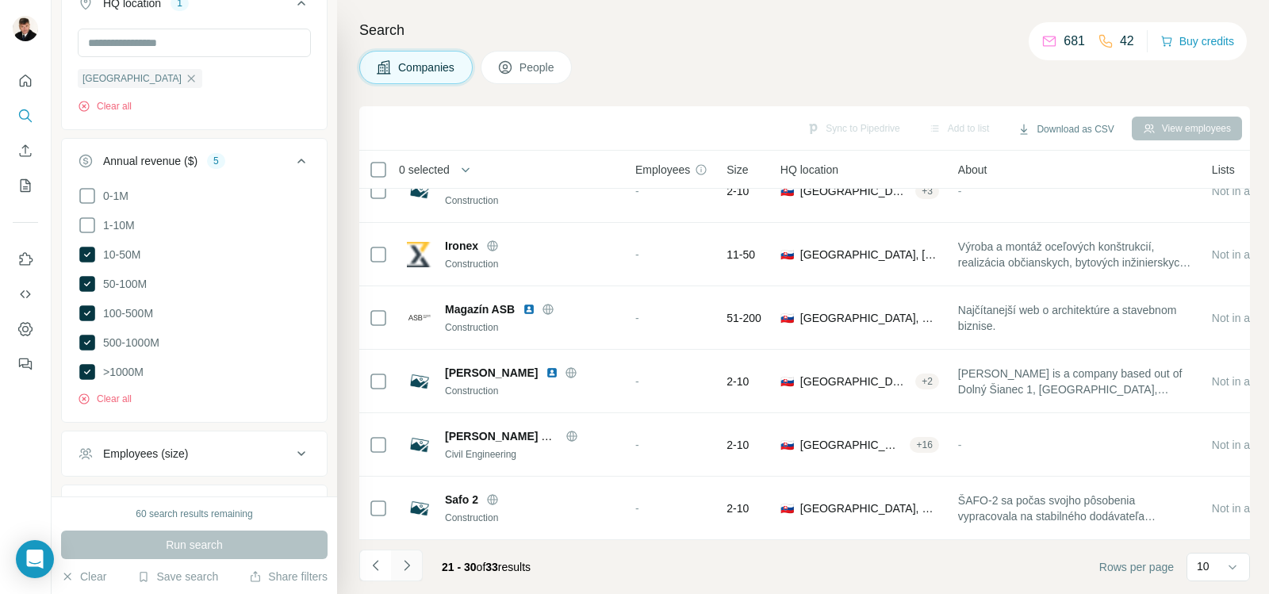
click at [408, 566] on icon "Navigate to next page" at bounding box center [407, 566] width 16 height 16
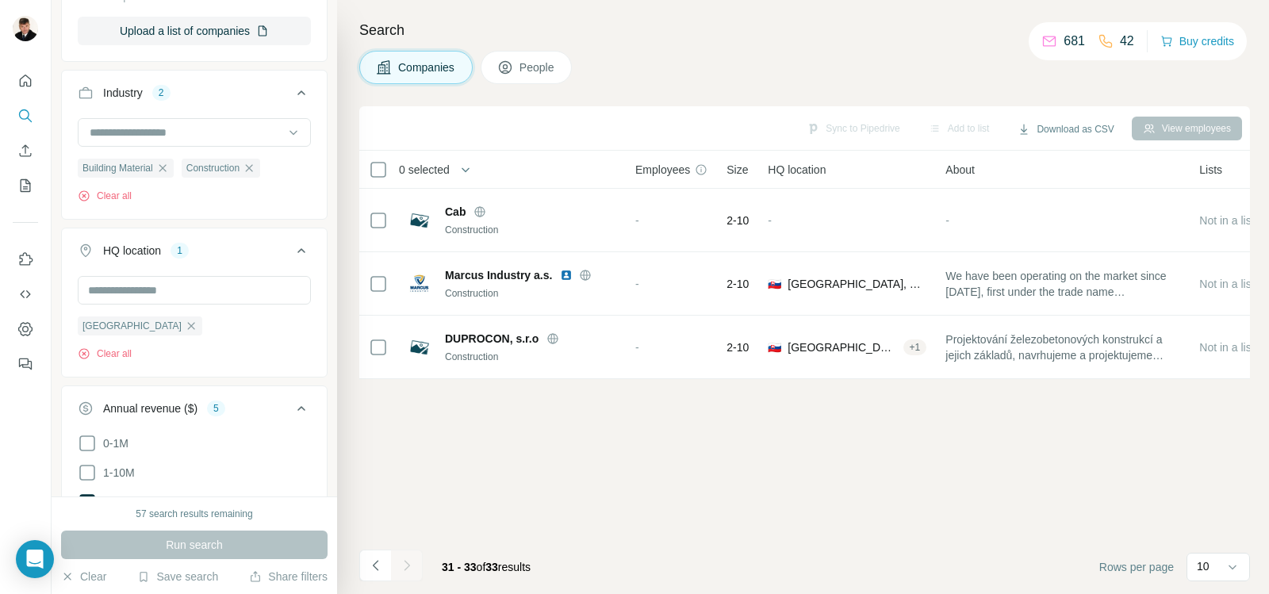
scroll to position [313, 0]
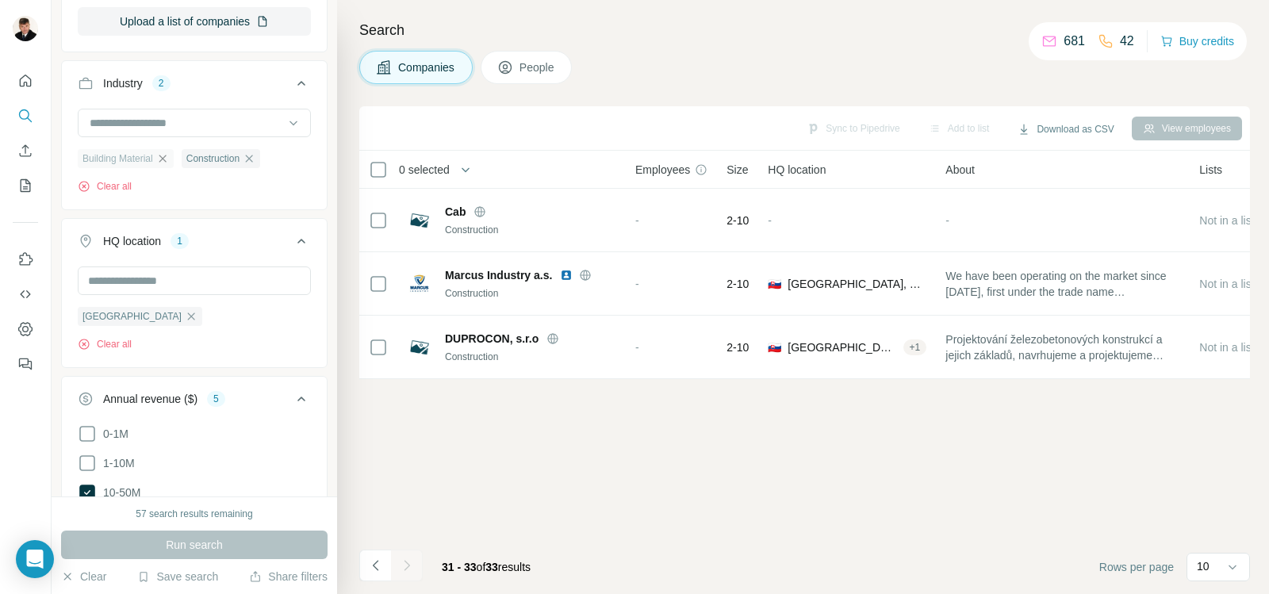
click at [166, 159] on icon "button" at bounding box center [162, 158] width 7 height 7
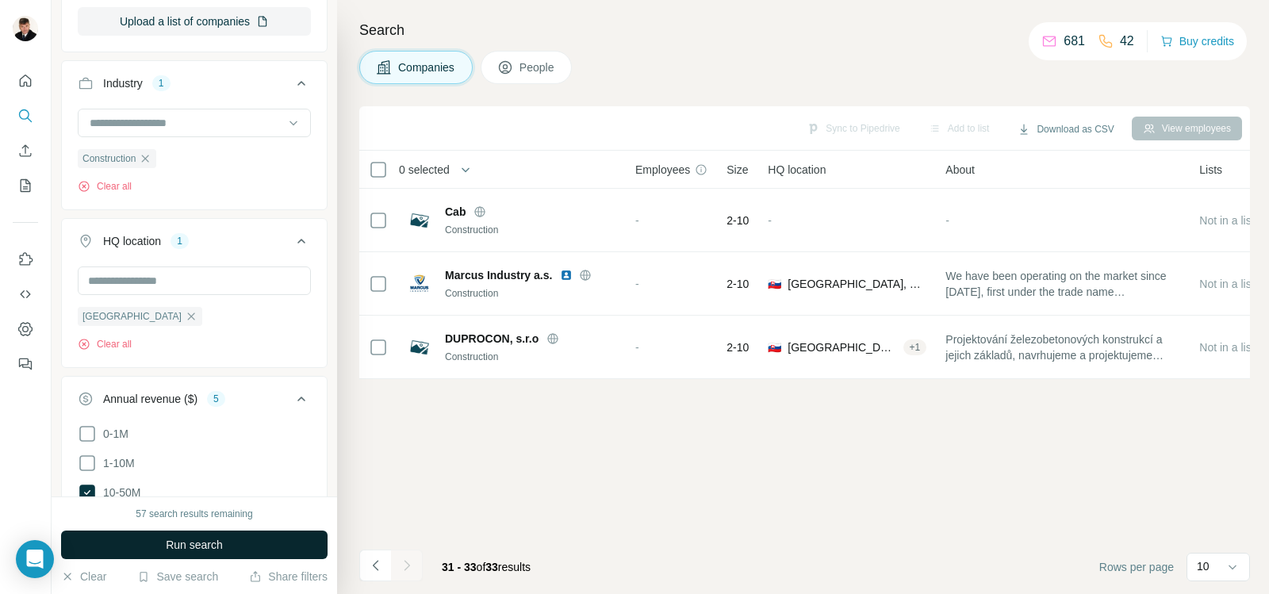
click at [199, 540] on span "Run search" at bounding box center [194, 545] width 57 height 16
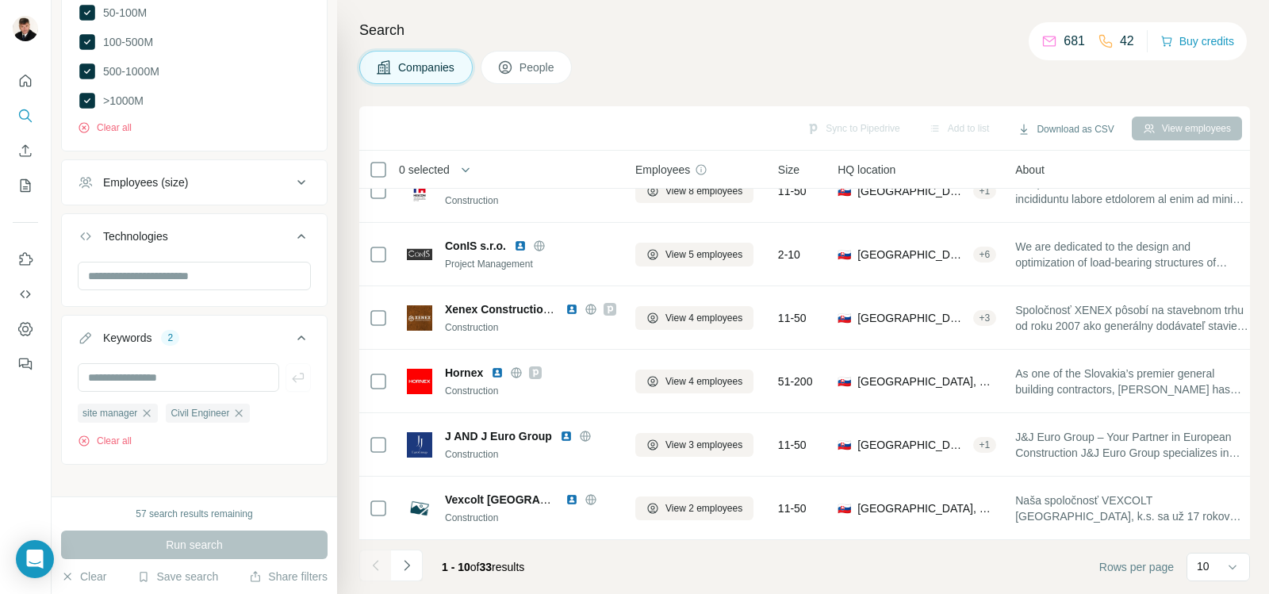
scroll to position [832, 0]
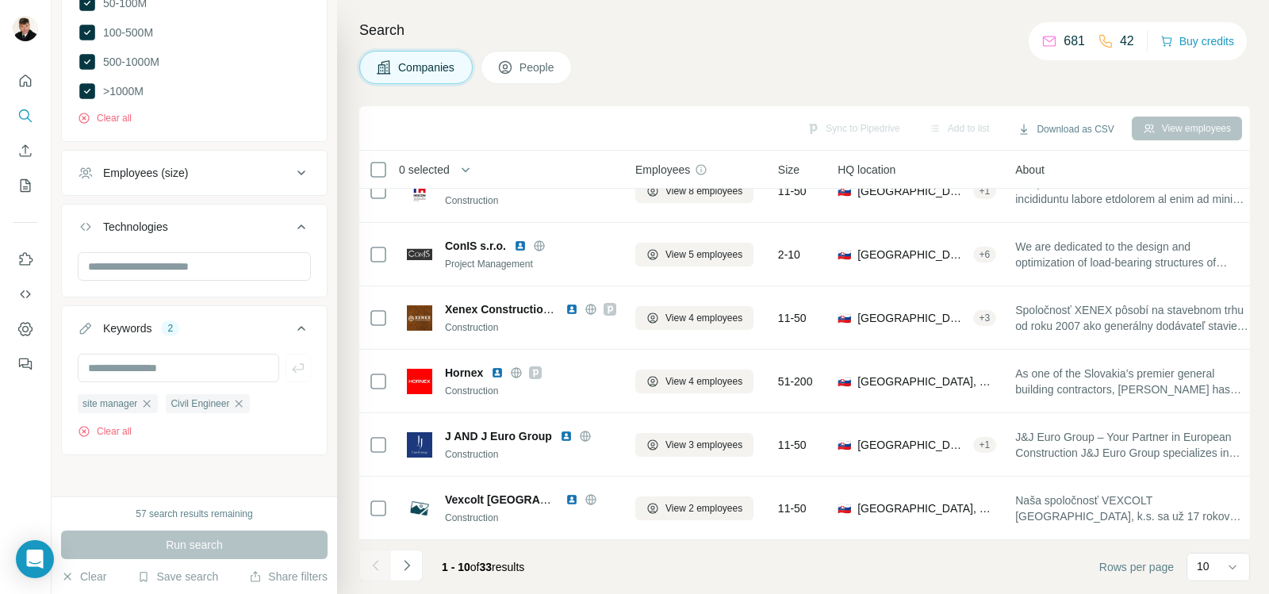
click at [292, 218] on icon at bounding box center [301, 226] width 19 height 19
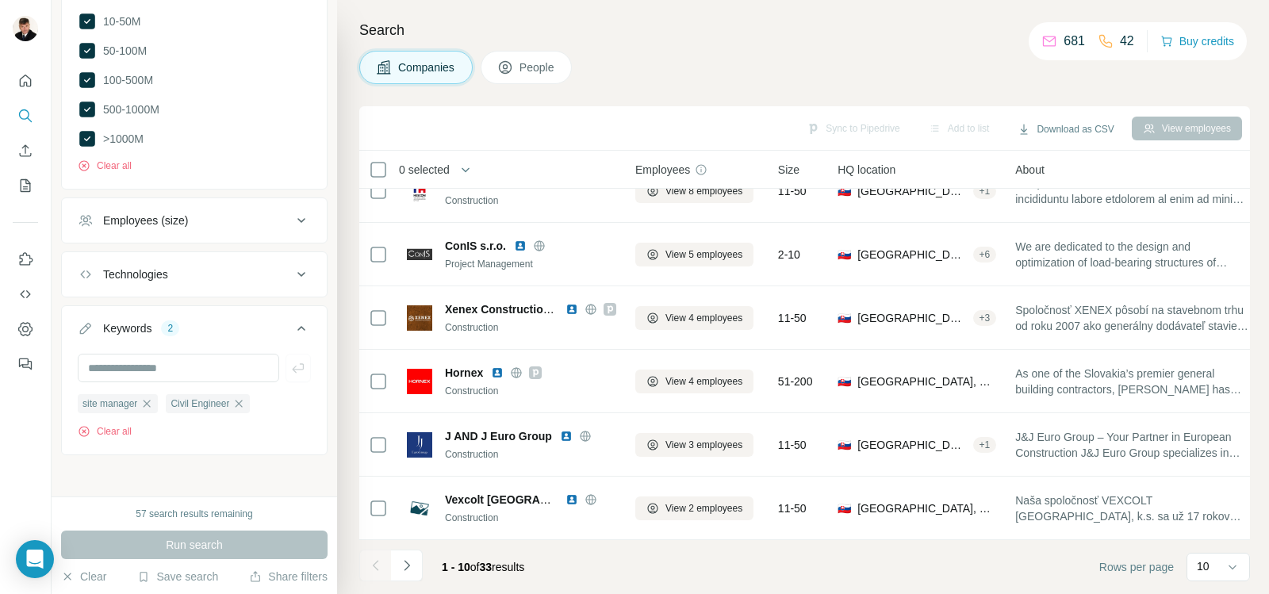
click at [297, 218] on icon at bounding box center [301, 220] width 8 height 5
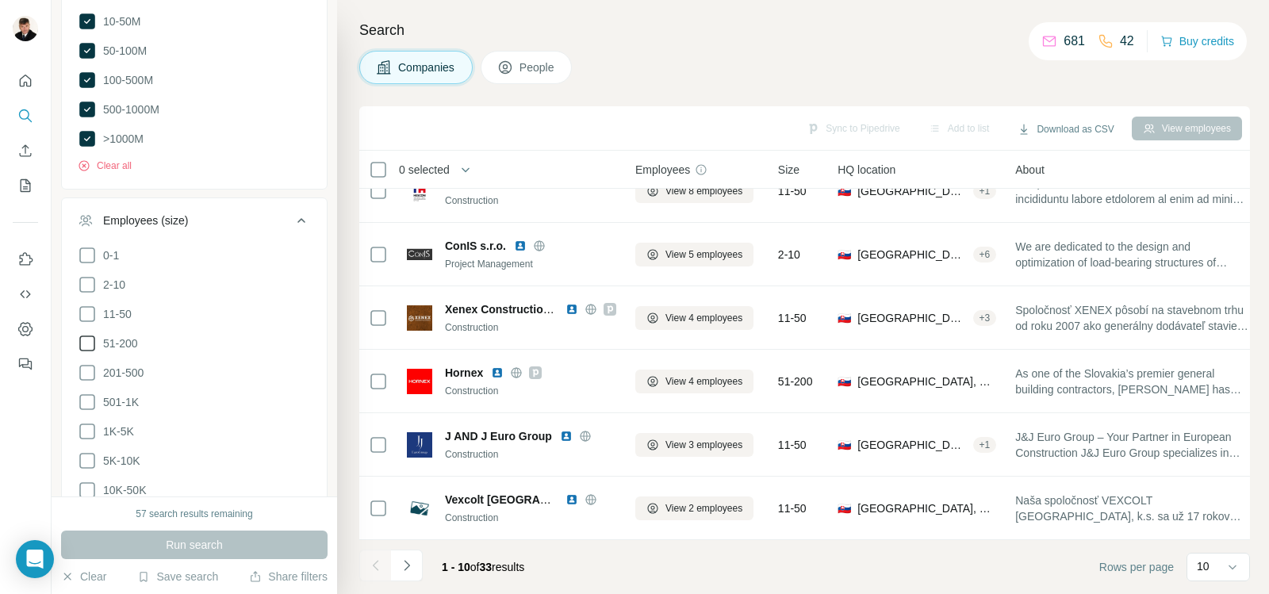
click at [86, 340] on icon at bounding box center [87, 343] width 19 height 19
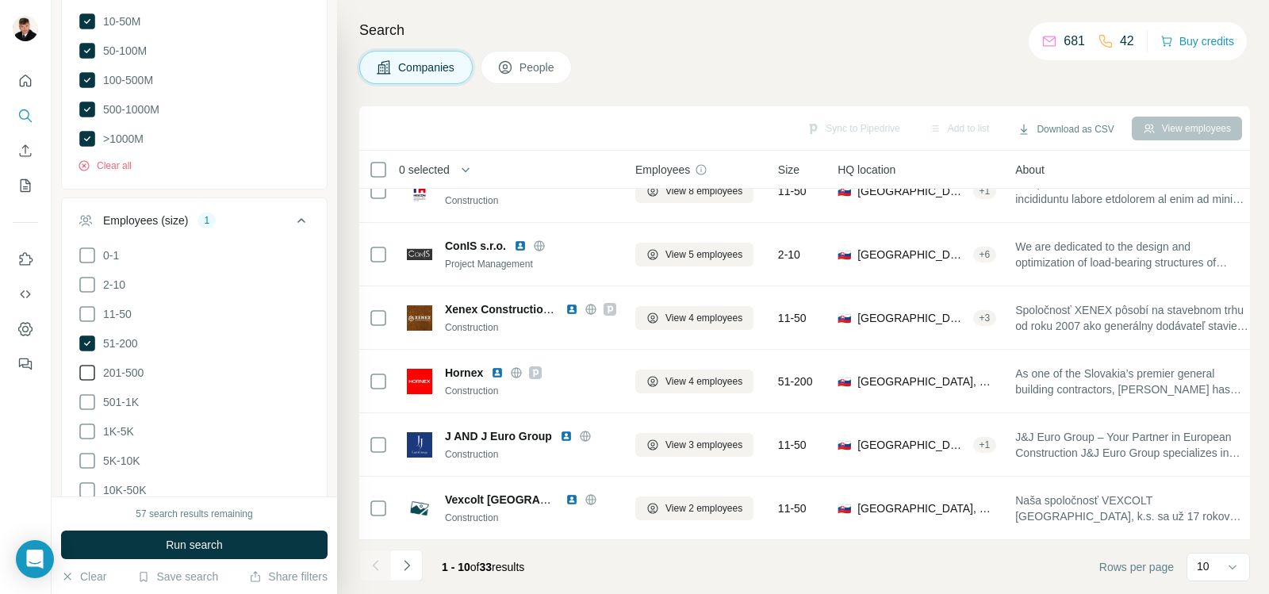
click at [87, 363] on icon at bounding box center [87, 372] width 19 height 19
click at [85, 397] on icon at bounding box center [87, 402] width 19 height 19
click at [87, 422] on icon at bounding box center [87, 431] width 19 height 19
click at [85, 453] on icon at bounding box center [87, 460] width 19 height 19
click at [84, 481] on icon at bounding box center [87, 490] width 19 height 19
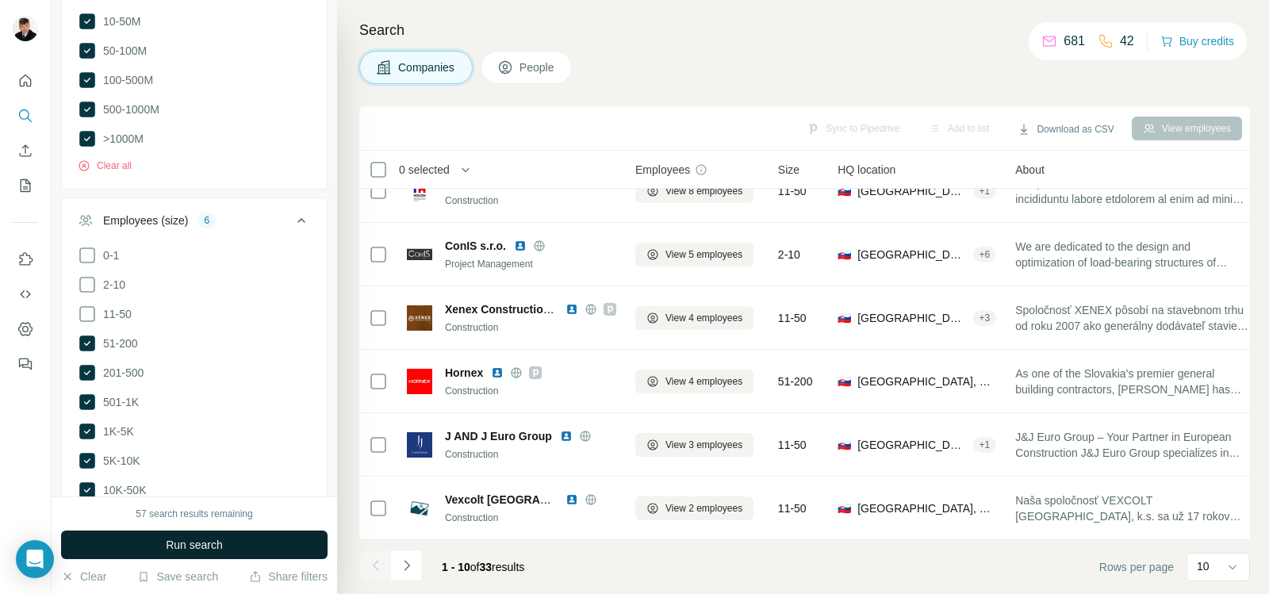
click at [130, 538] on button "Run search" at bounding box center [194, 545] width 267 height 29
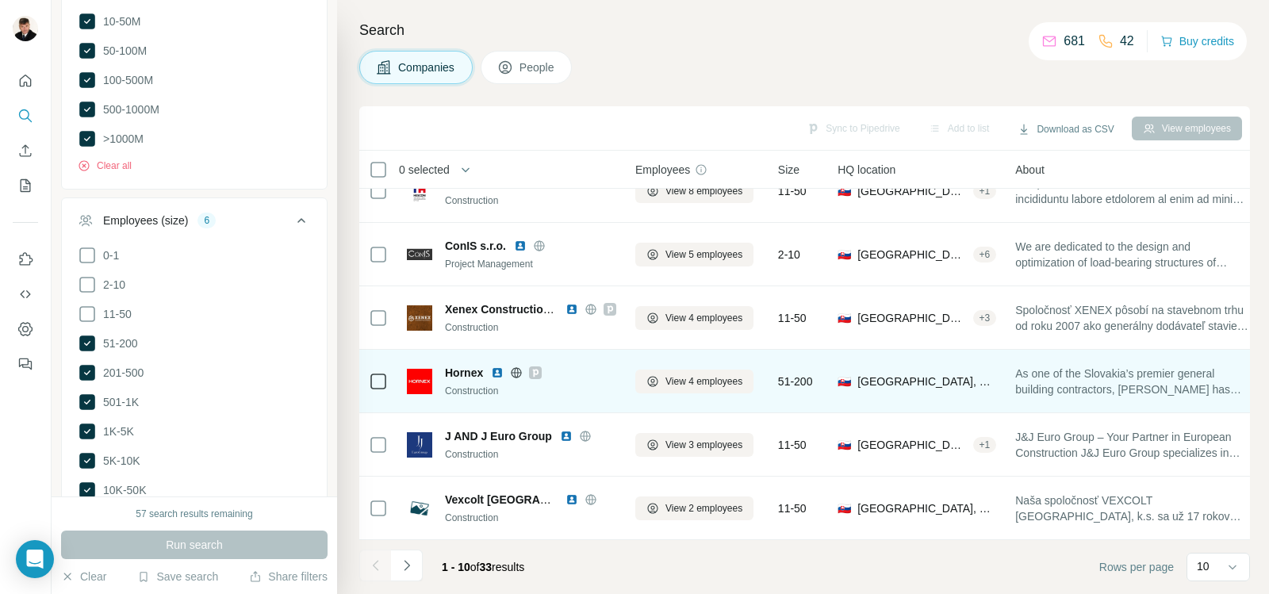
click at [498, 366] on img at bounding box center [497, 372] width 13 height 13
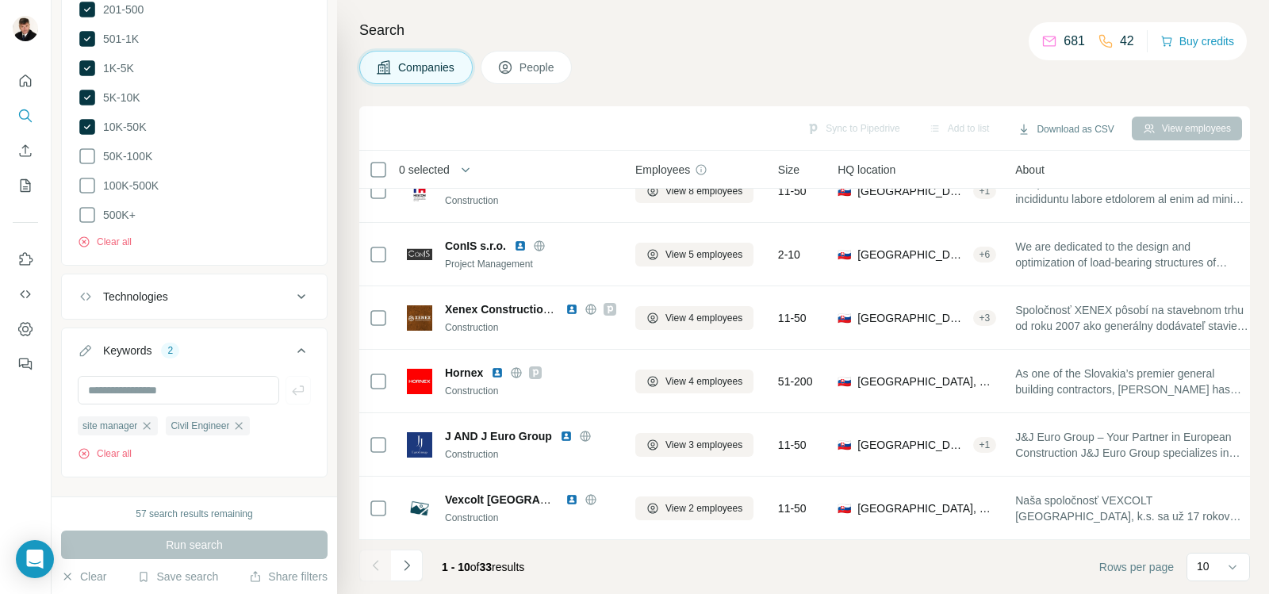
scroll to position [1161, 0]
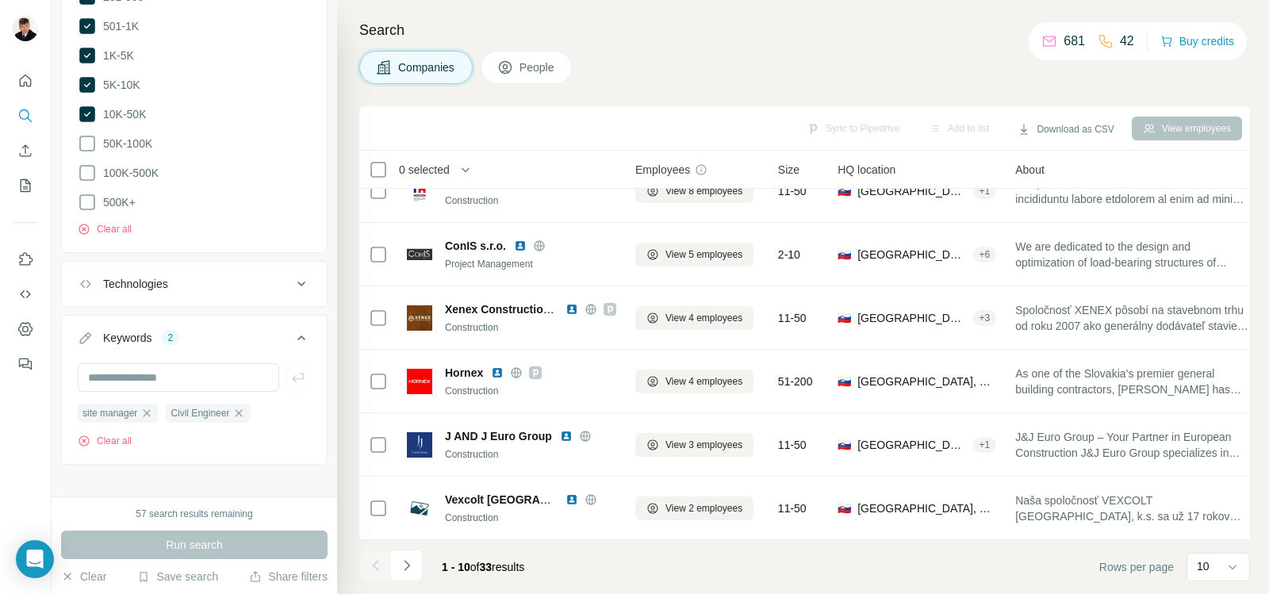
click at [206, 546] on div "Run search" at bounding box center [194, 545] width 267 height 29
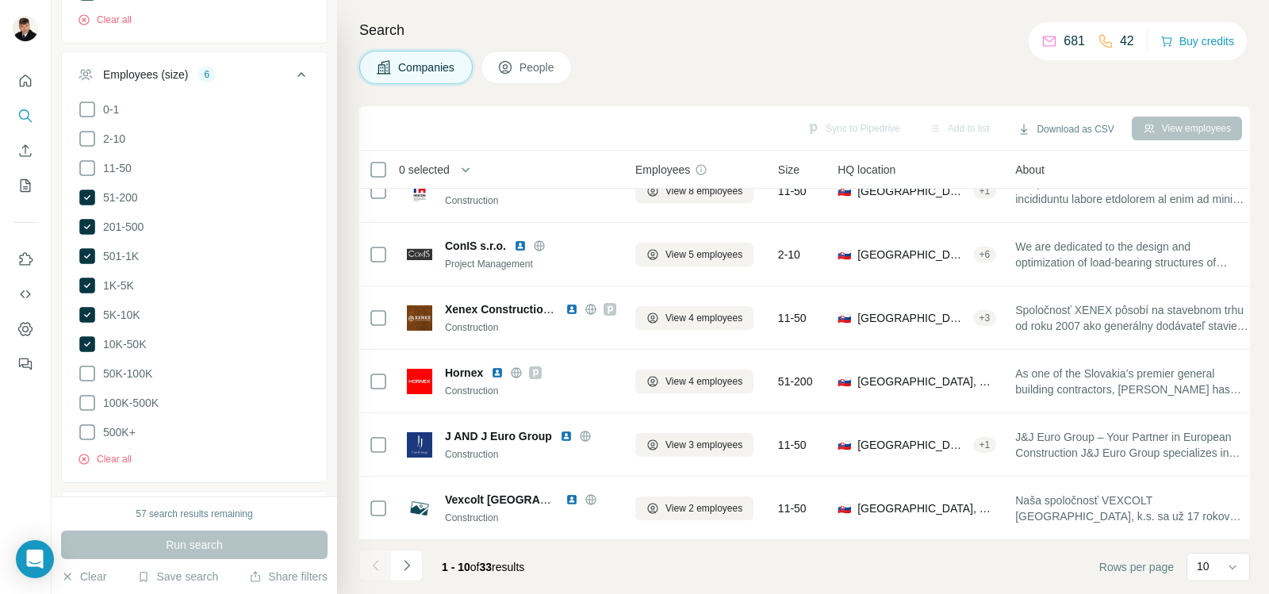
scroll to position [923, 0]
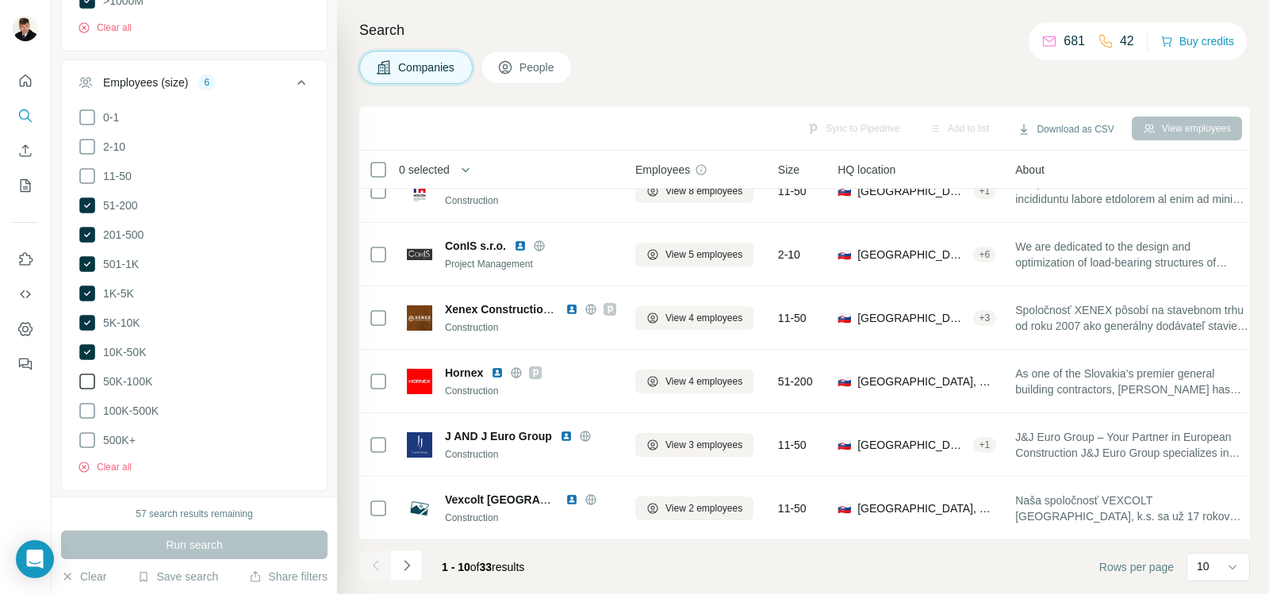
click at [89, 372] on icon at bounding box center [87, 381] width 19 height 19
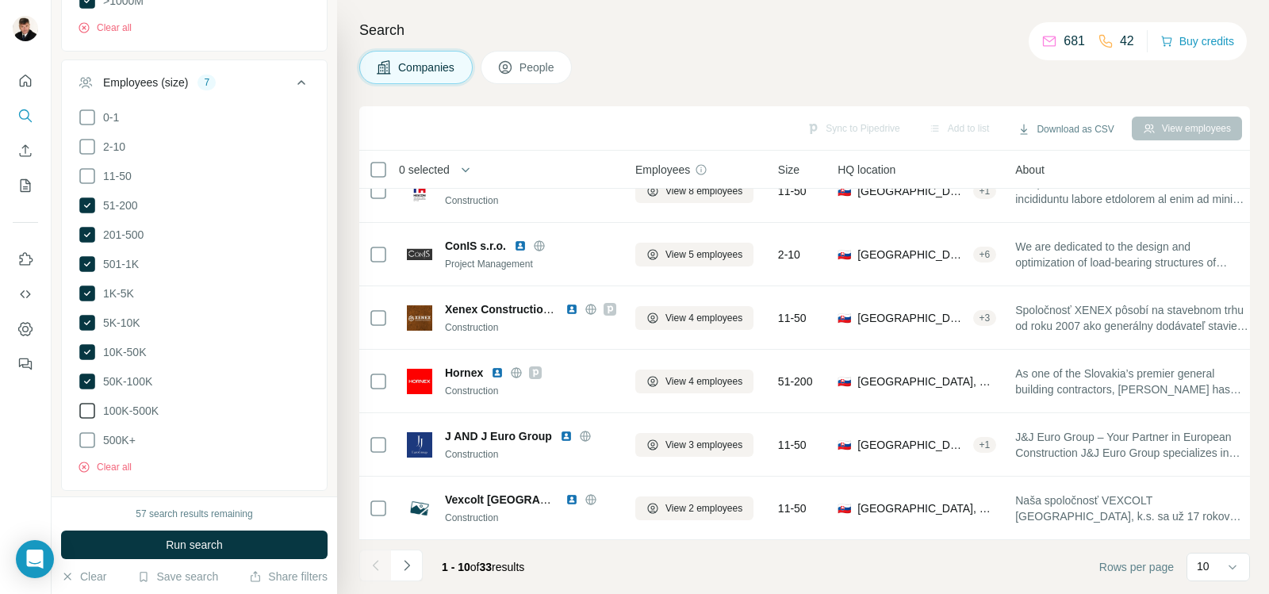
click at [88, 404] on icon at bounding box center [87, 410] width 19 height 19
click at [86, 431] on icon at bounding box center [87, 440] width 19 height 19
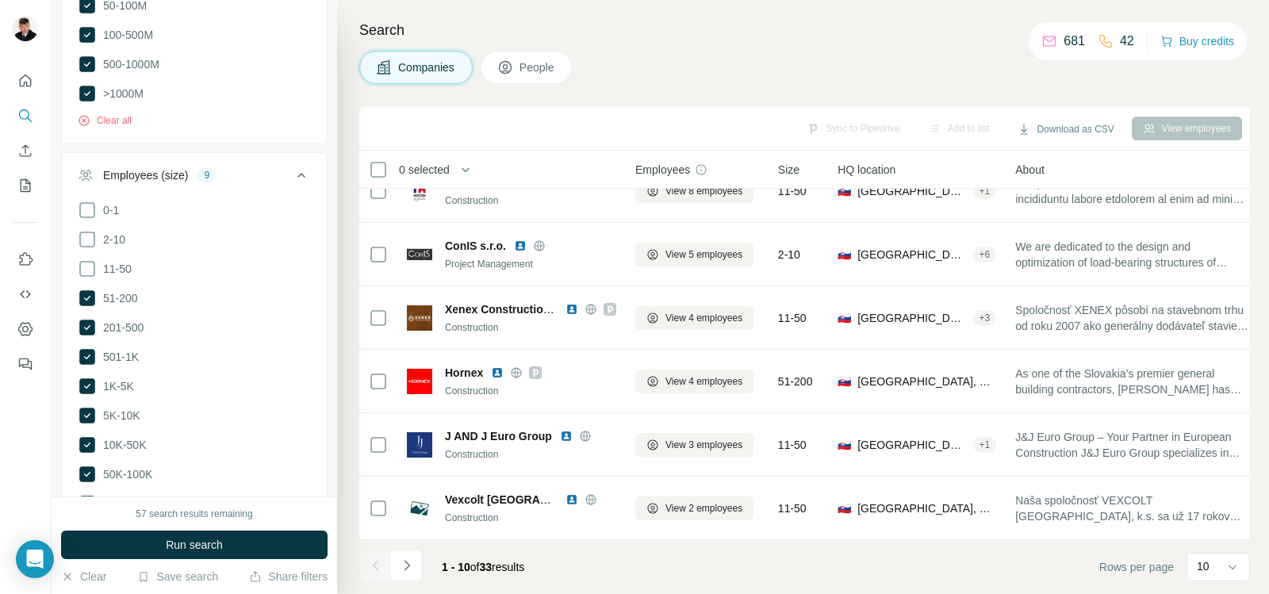
scroll to position [923, 0]
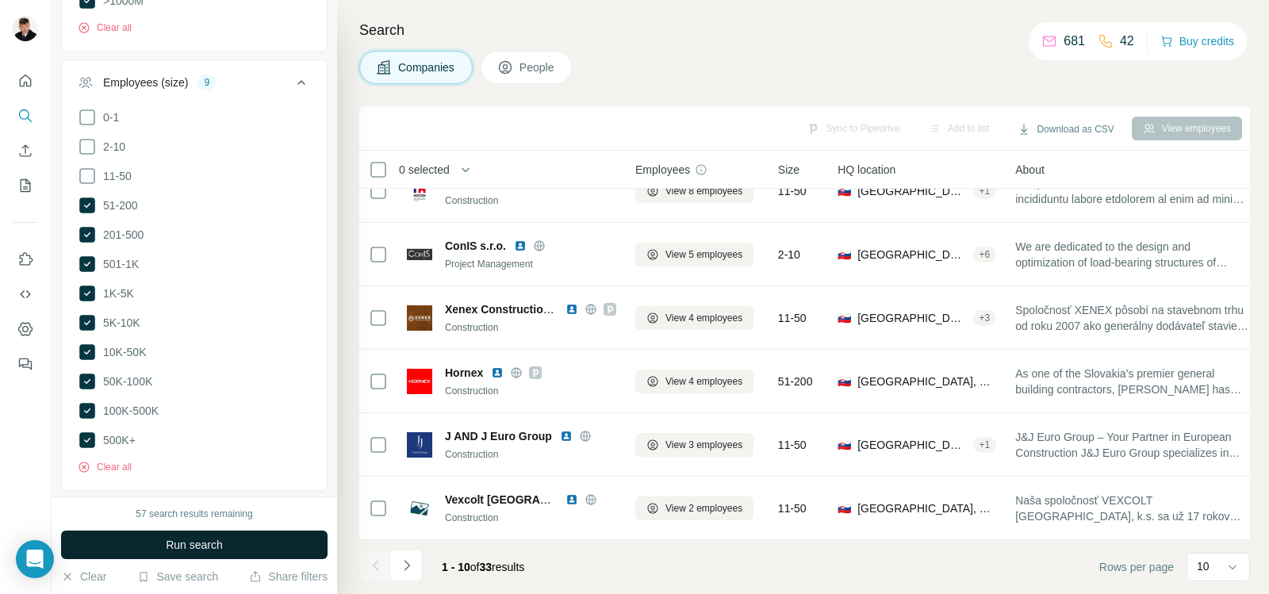
click at [201, 540] on span "Run search" at bounding box center [194, 545] width 57 height 16
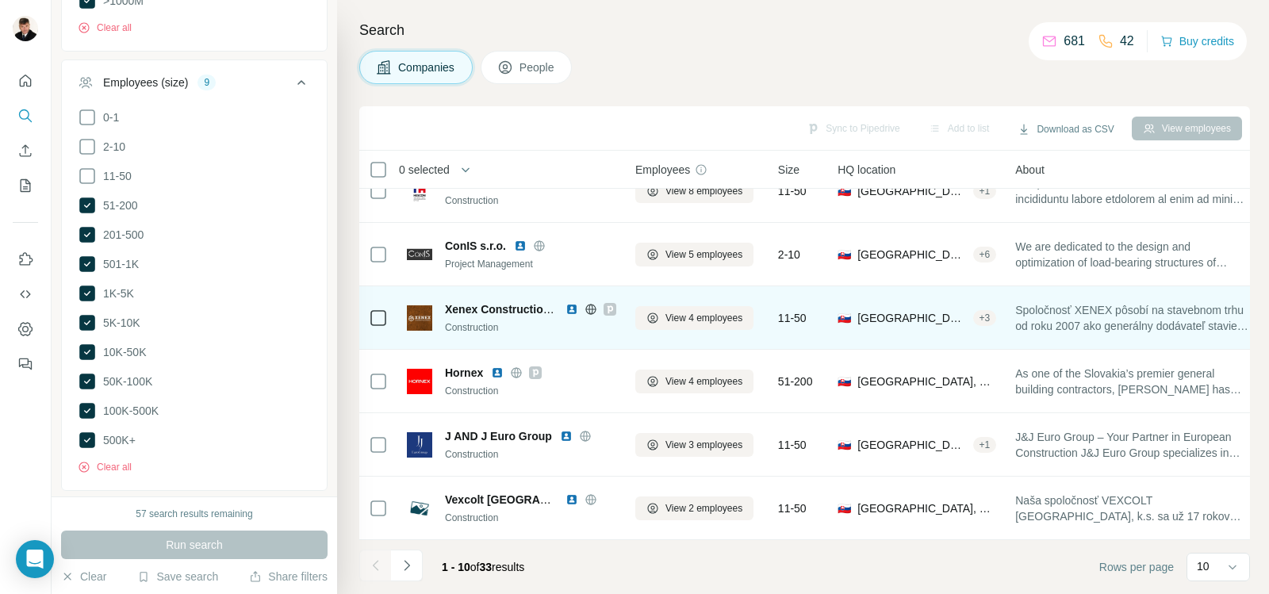
click at [571, 303] on img at bounding box center [572, 309] width 13 height 13
